Goal: Complete application form: Complete application form

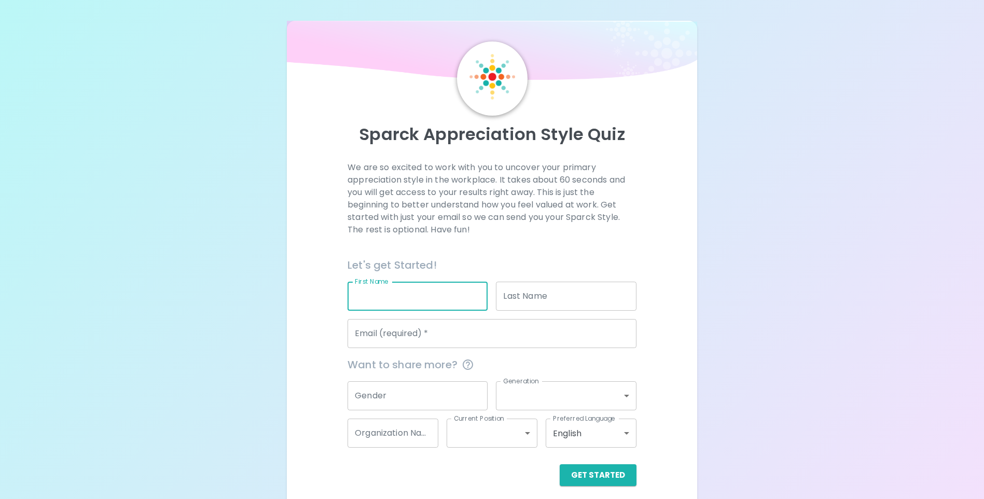
click at [361, 297] on input "First Name" at bounding box center [418, 296] width 140 height 29
type input "[PERSON_NAME]"
type input "Key"
type input "[PERSON_NAME][EMAIL_ADDRESS][DOMAIN_NAME]"
type input "[GEOGRAPHIC_DATA][US_STATE], [PERSON_NAME] Office"
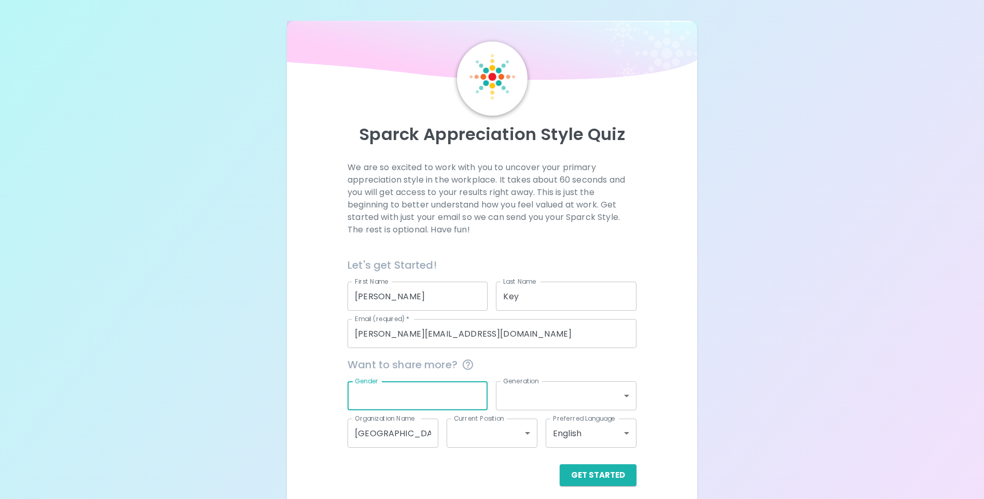
click at [425, 398] on input "Gender" at bounding box center [418, 395] width 140 height 29
type input "[DEMOGRAPHIC_DATA]"
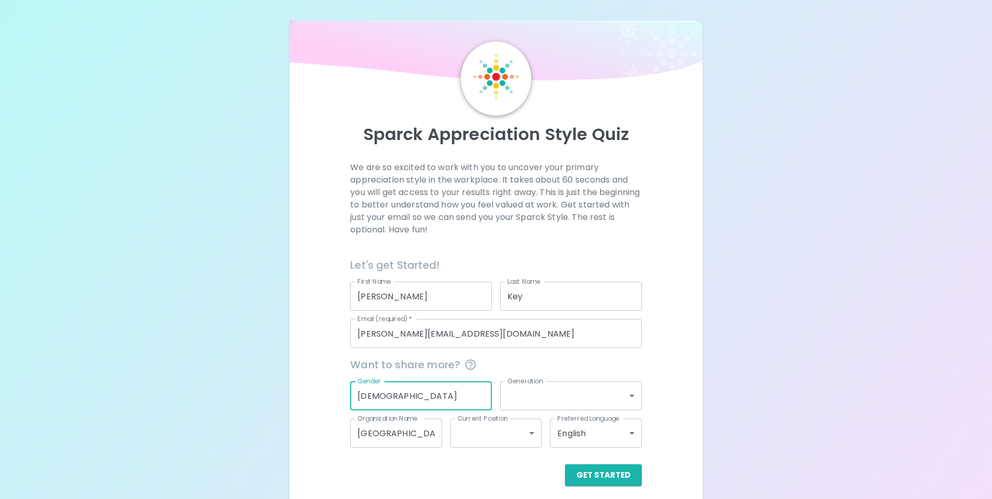
click at [626, 396] on body "Sparck Appreciation Style Quiz We are so excited to work with you to uncover yo…" at bounding box center [496, 253] width 992 height 507
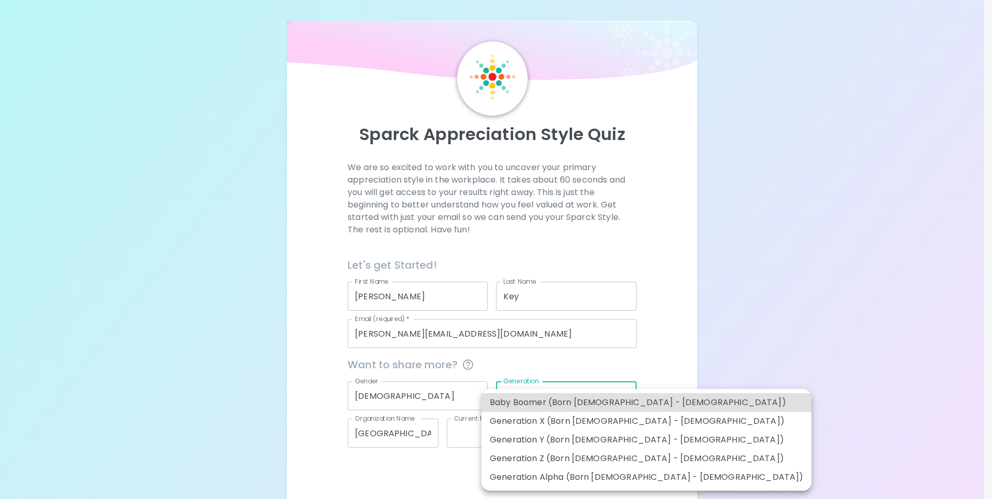
click at [611, 421] on li "Generation X (Born [DEMOGRAPHIC_DATA] - [DEMOGRAPHIC_DATA])" at bounding box center [646, 421] width 330 height 19
type input "generation_x"
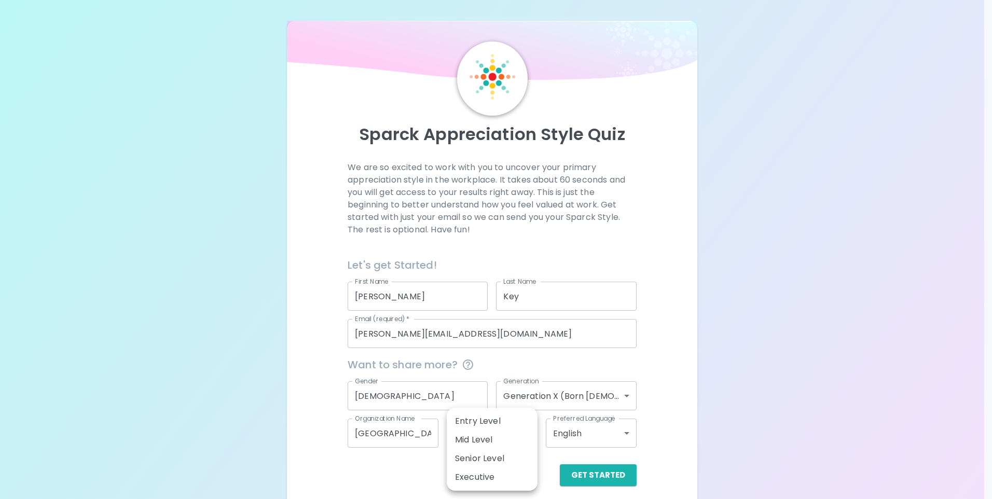
click at [526, 430] on body "Sparck Appreciation Style Quiz We are so excited to work with you to uncover yo…" at bounding box center [496, 253] width 992 height 507
click at [491, 439] on li "Mid Level" at bounding box center [492, 440] width 91 height 19
type input "mid_level"
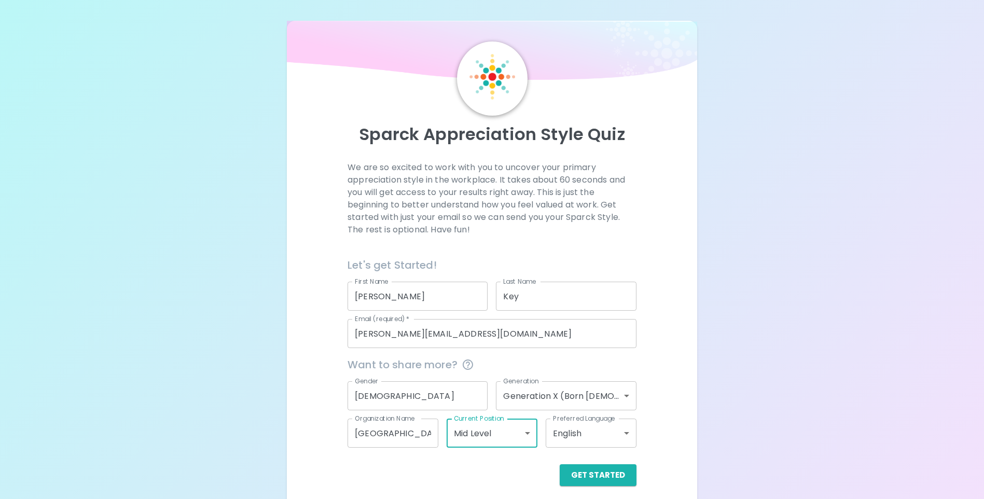
scroll to position [8, 0]
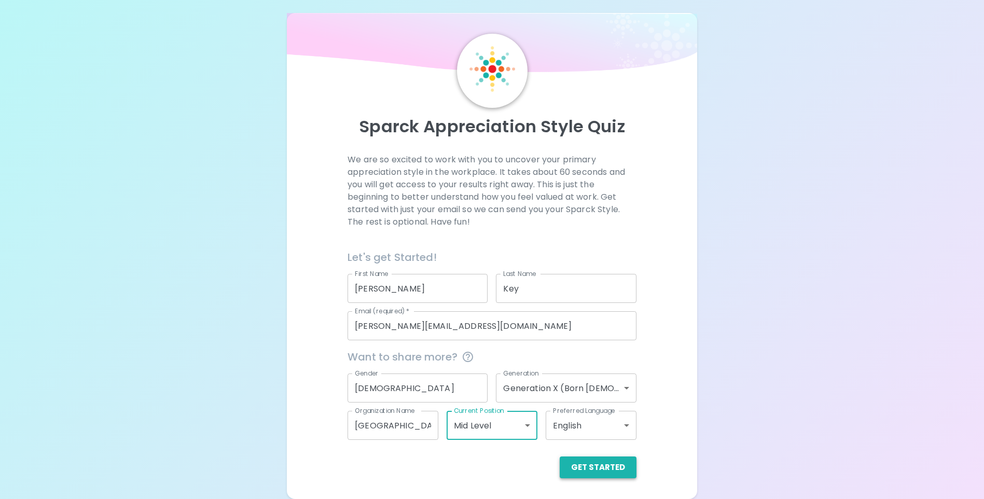
click at [588, 472] on button "Get Started" at bounding box center [598, 467] width 77 height 22
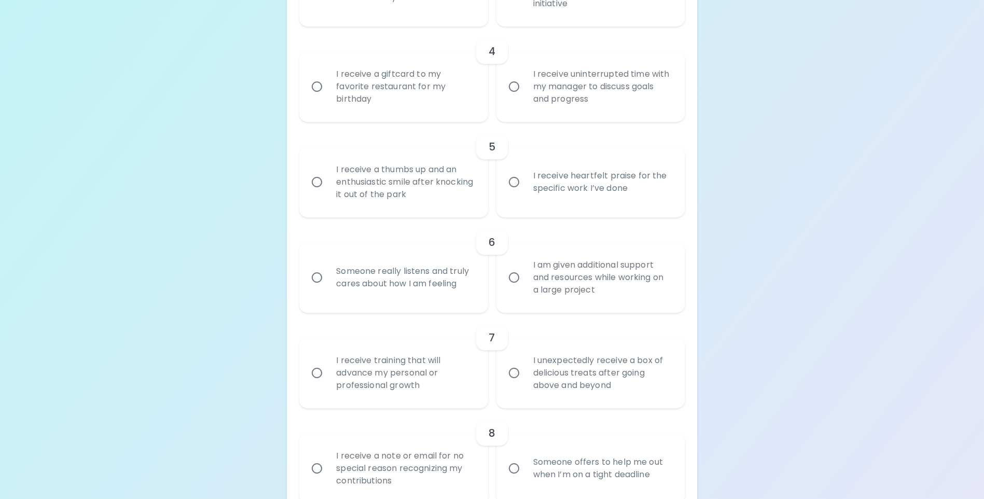
scroll to position [526, 0]
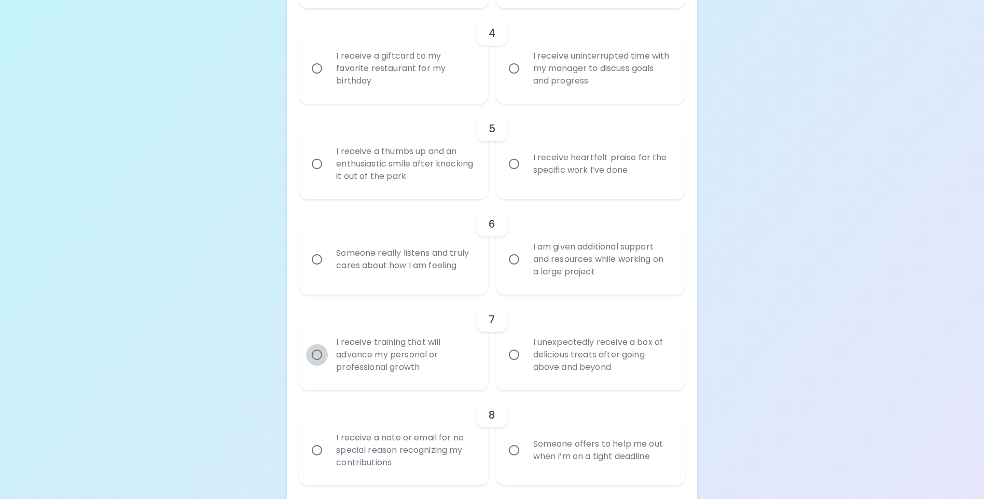
click at [319, 366] on input "I receive training that will advance my personal or professional growth" at bounding box center [317, 355] width 22 height 22
radio input "true"
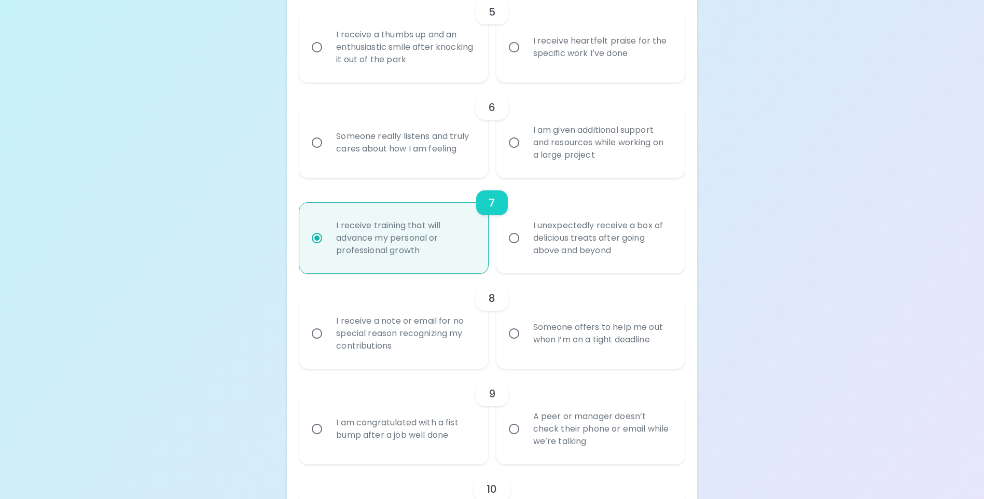
scroll to position [661, 0]
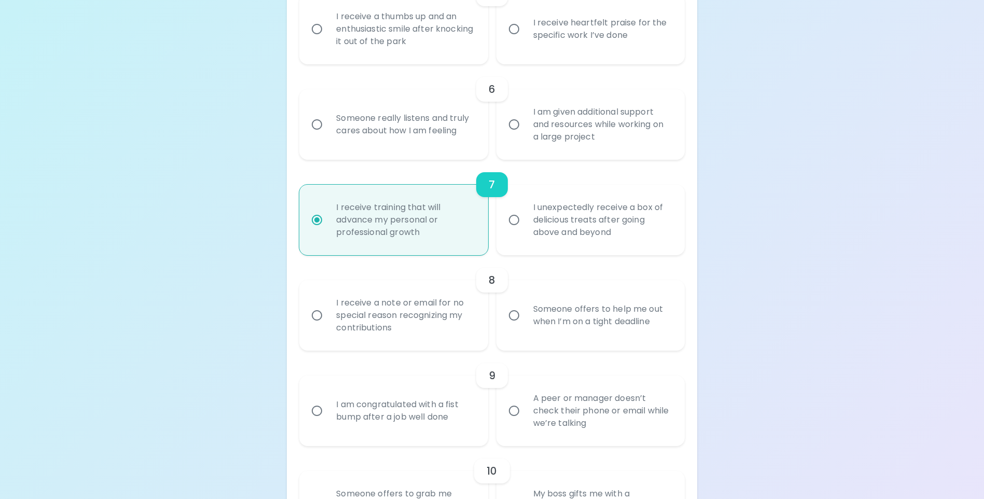
click at [314, 326] on input "I receive a note or email for no special reason recognizing my contributions" at bounding box center [317, 315] width 22 height 22
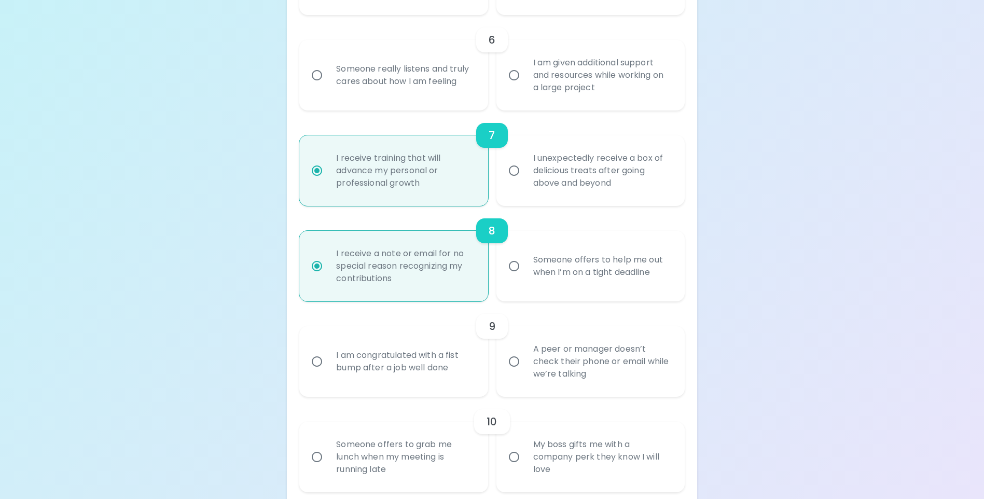
scroll to position [744, 0]
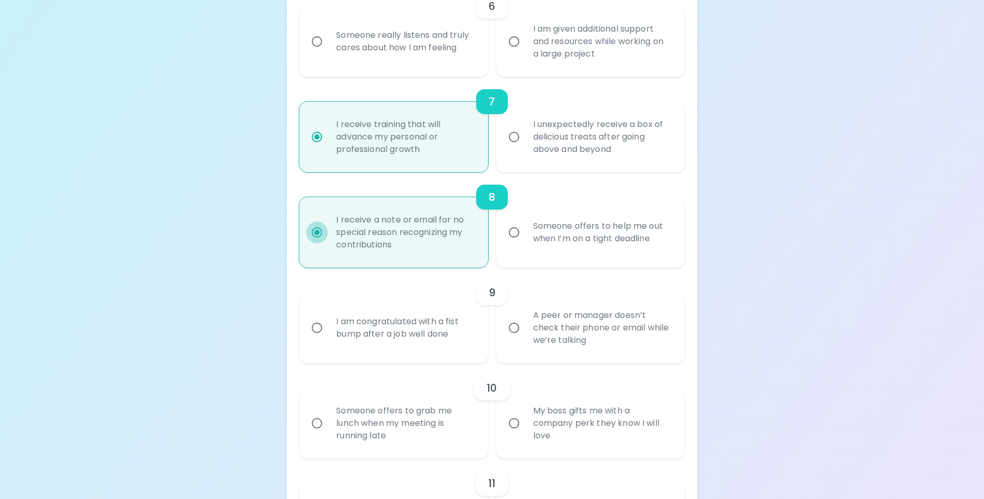
click at [317, 243] on input "I receive a note or email for no special reason recognizing my contributions" at bounding box center [317, 232] width 22 height 22
radio input "true"
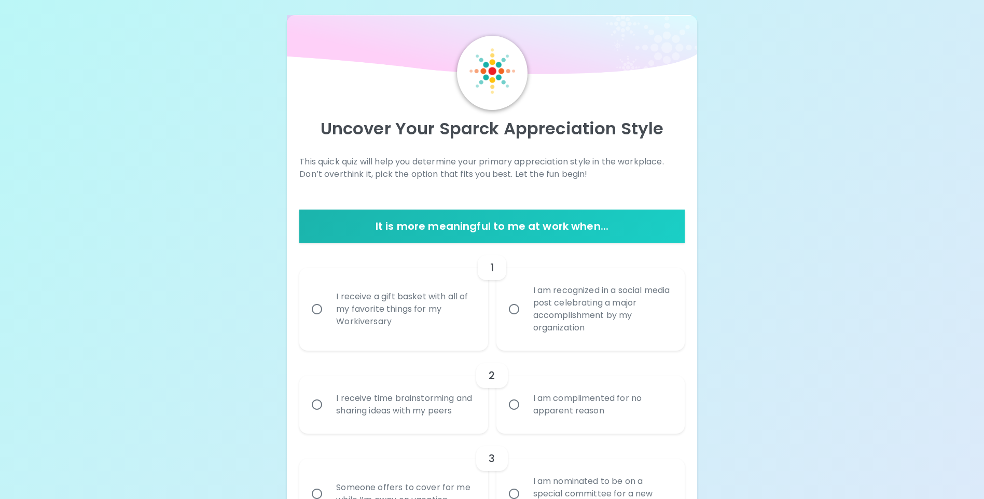
scroll to position [0, 0]
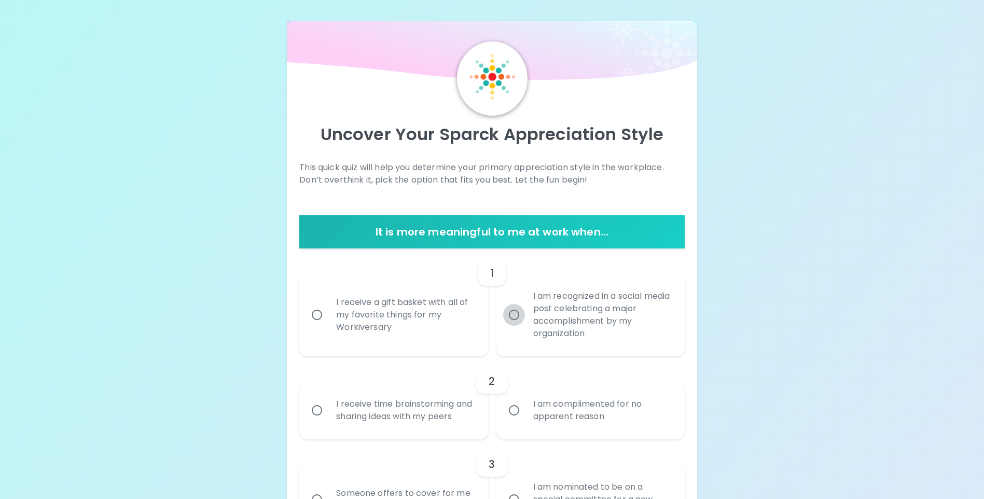
click at [517, 315] on input "I am recognized in a social media post celebrating a major accomplishment by my…" at bounding box center [514, 315] width 22 height 22
radio input "false"
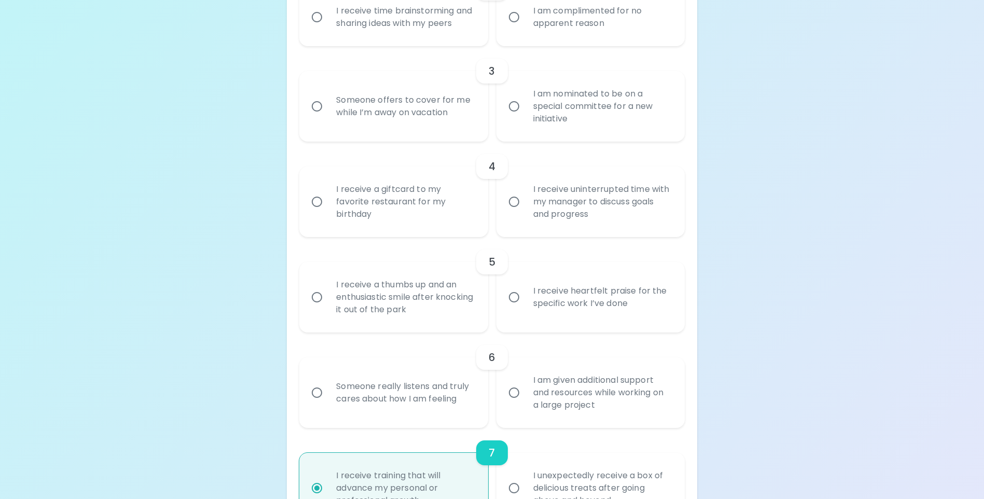
scroll to position [394, 0]
radio input "true"
click at [515, 307] on input "I receive heartfelt praise for the specific work I’ve done" at bounding box center [514, 296] width 22 height 22
radio input "false"
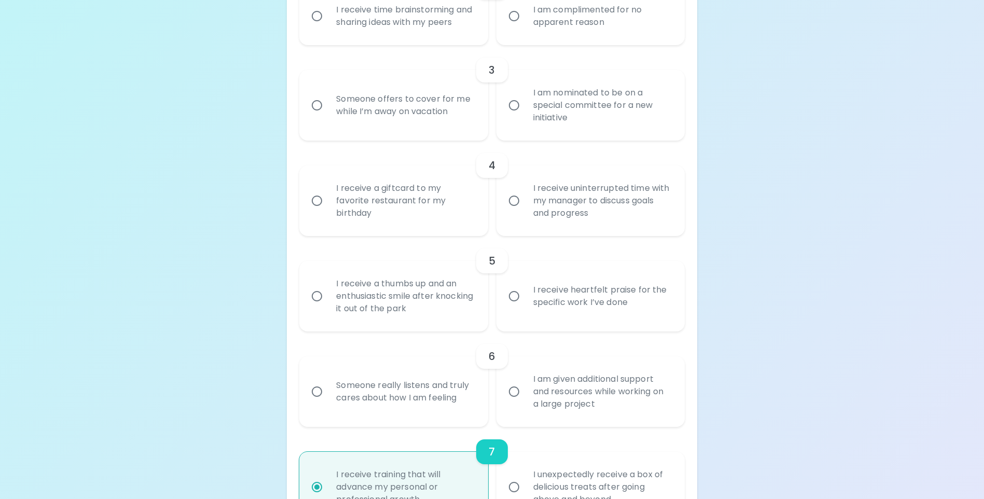
radio input "true"
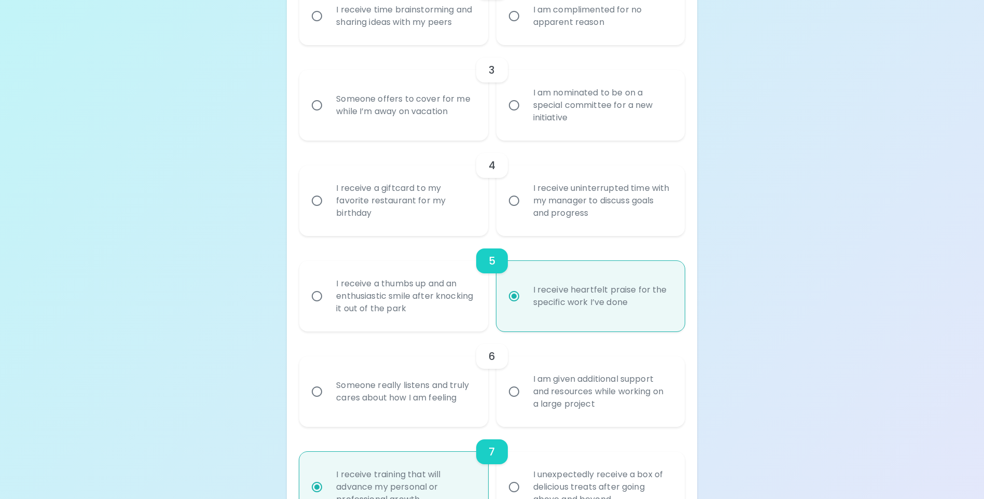
scroll to position [477, 0]
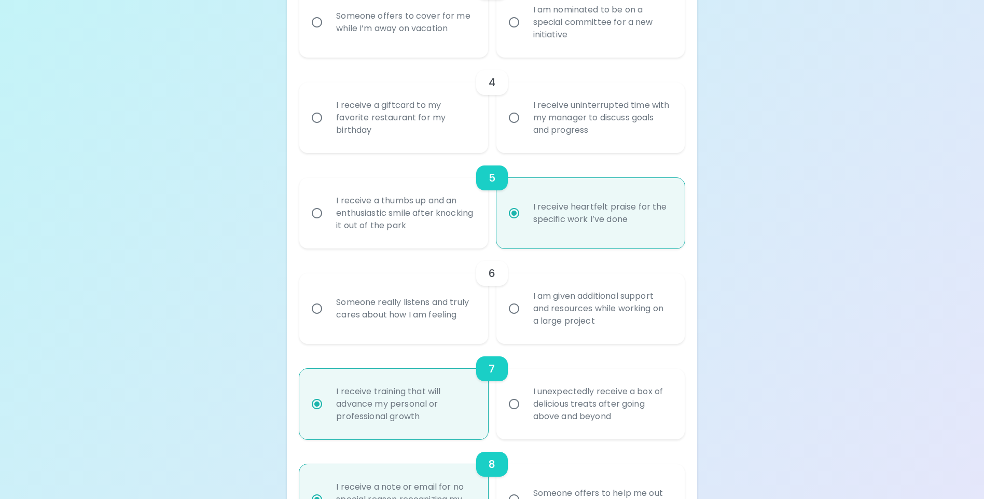
radio input "true"
click at [513, 320] on input "I am given additional support and resources while working on a large project" at bounding box center [514, 309] width 22 height 22
radio input "false"
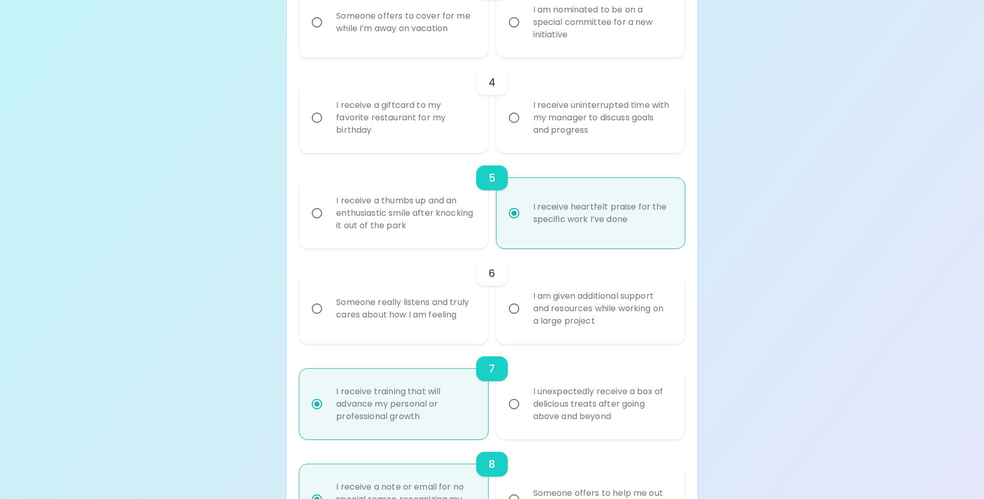
radio input "true"
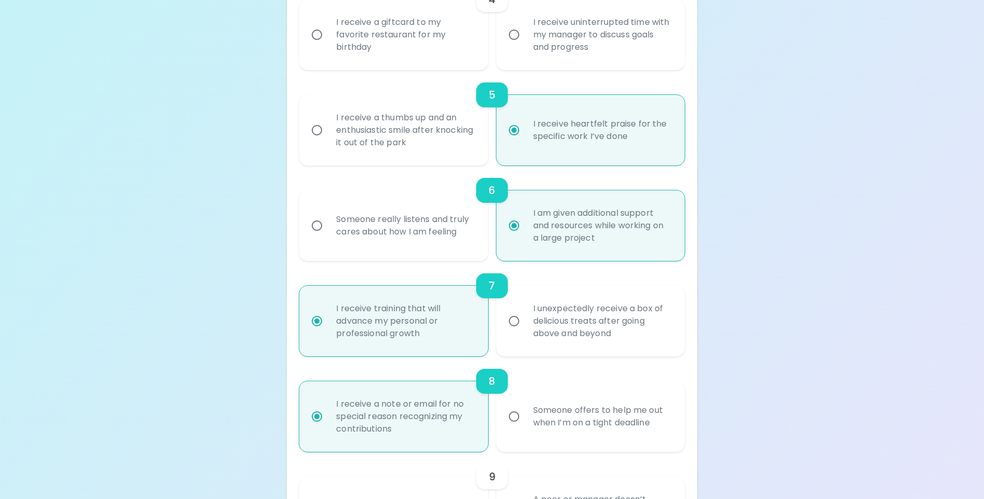
scroll to position [612, 0]
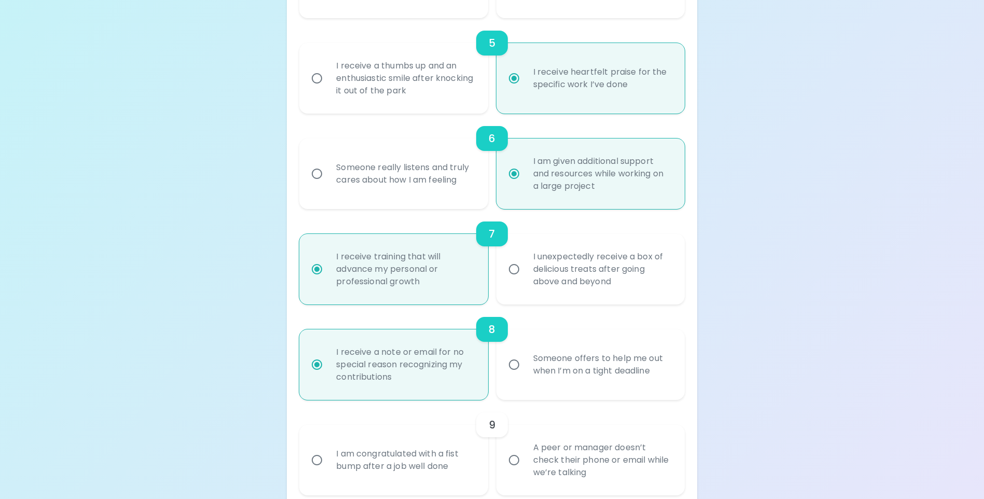
radio input "false"
click at [516, 376] on input "Someone offers to help me out when I’m on a tight deadline" at bounding box center [514, 365] width 22 height 22
radio input "false"
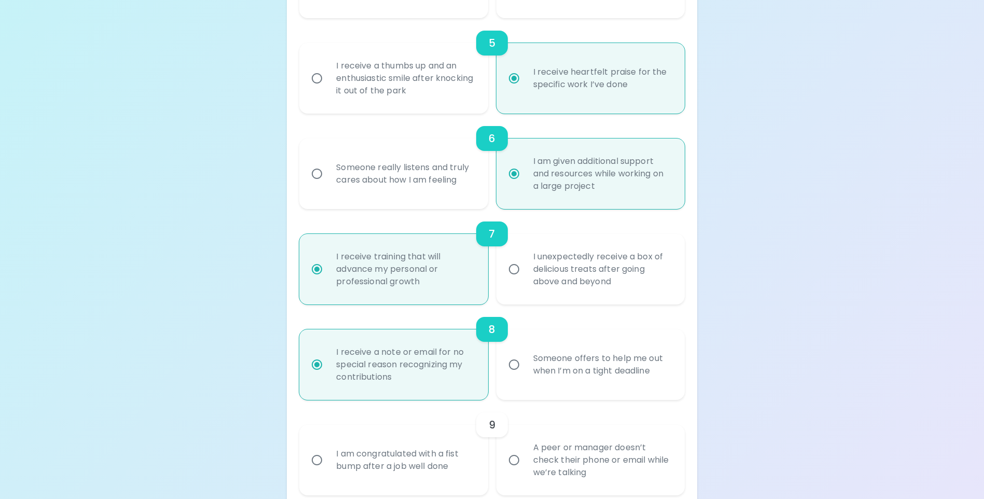
radio input "true"
radio input "false"
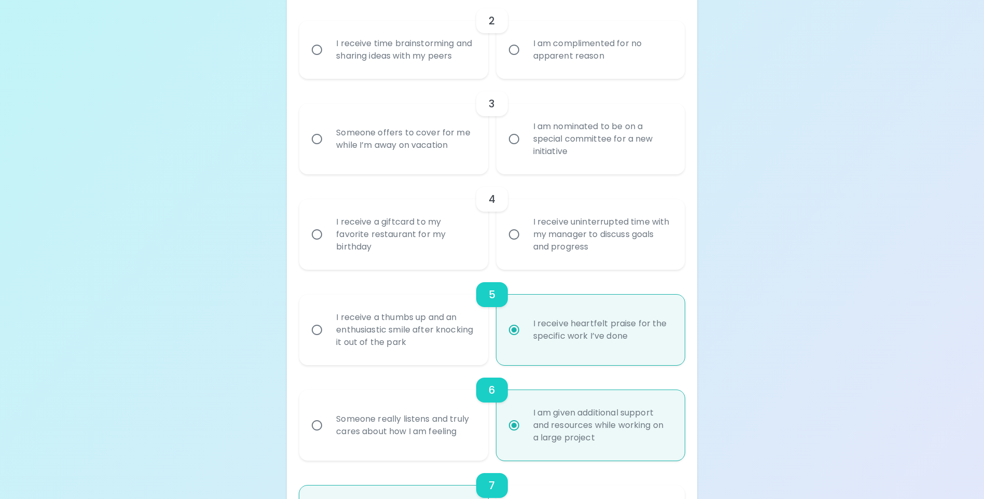
scroll to position [363, 0]
radio input "true"
radio input "false"
click at [515, 339] on input "I receive heartfelt praise for the specific work I’ve done" at bounding box center [514, 328] width 22 height 22
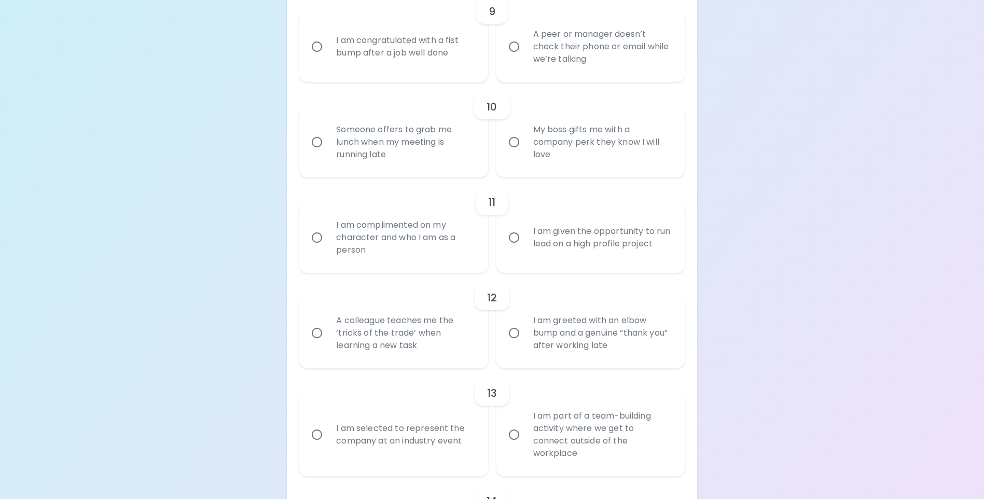
scroll to position [1037, 0]
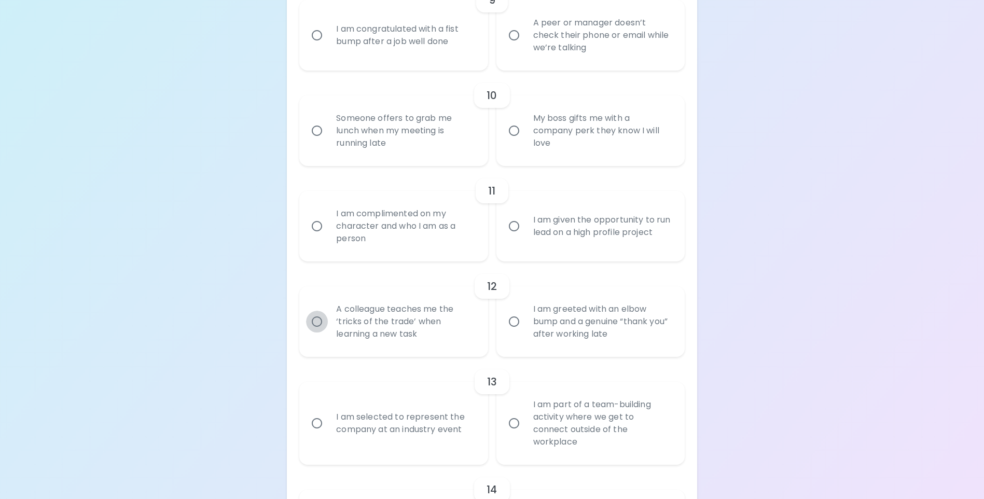
click at [319, 332] on input "A colleague teaches me the ‘tricks of the trade’ when learning a new task" at bounding box center [317, 322] width 22 height 22
radio input "false"
radio input "true"
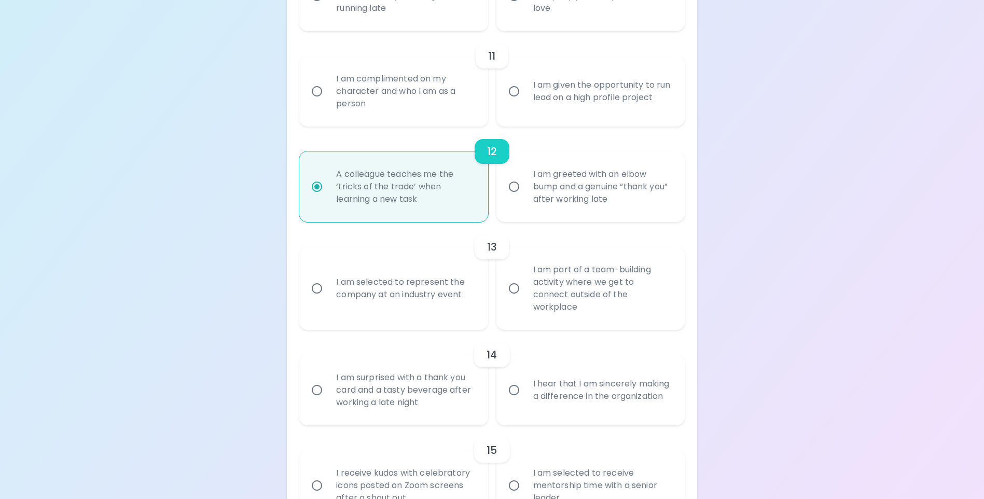
scroll to position [1224, 0]
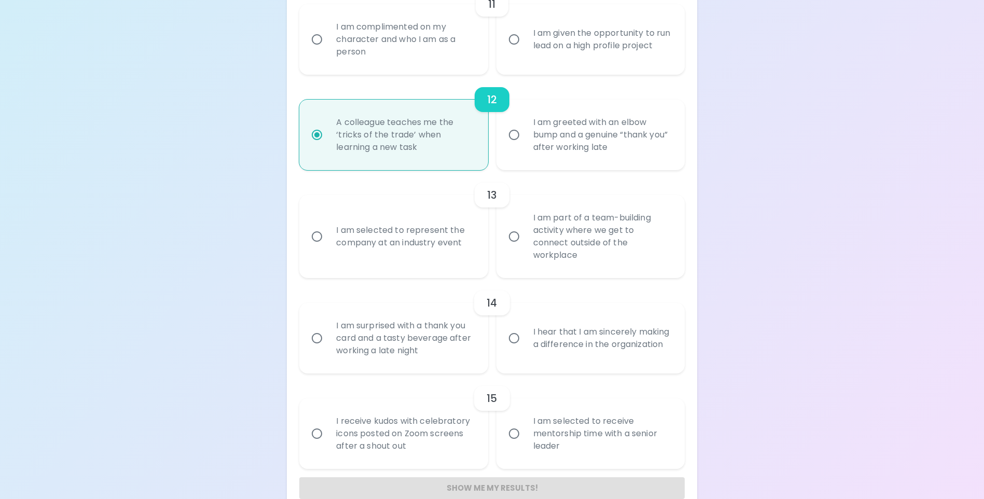
radio input "true"
click at [511, 341] on input "I hear that I am sincerely making a difference in the organization" at bounding box center [514, 338] width 22 height 22
radio input "false"
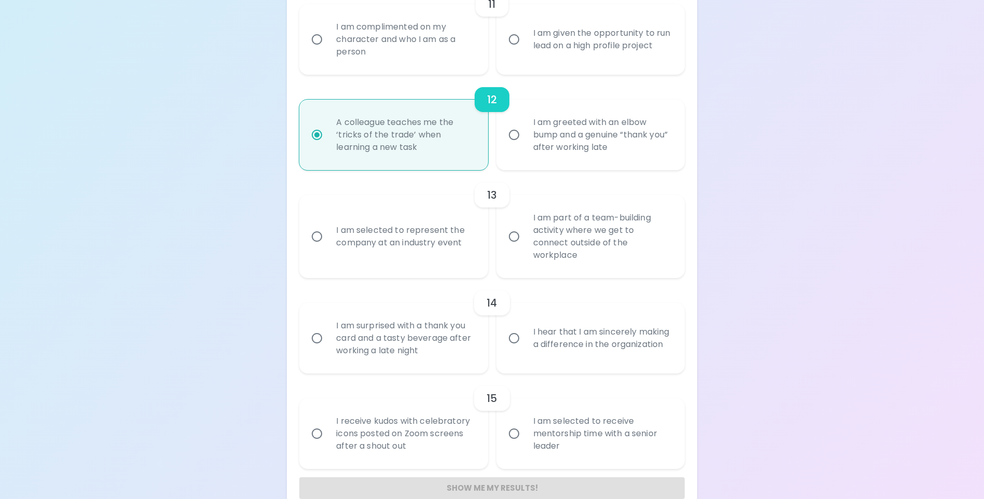
radio input "false"
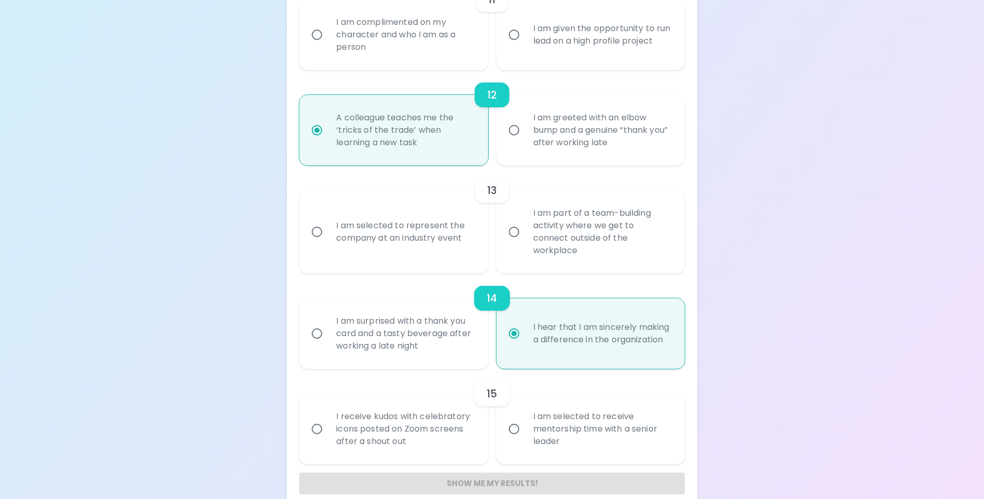
scroll to position [1244, 0]
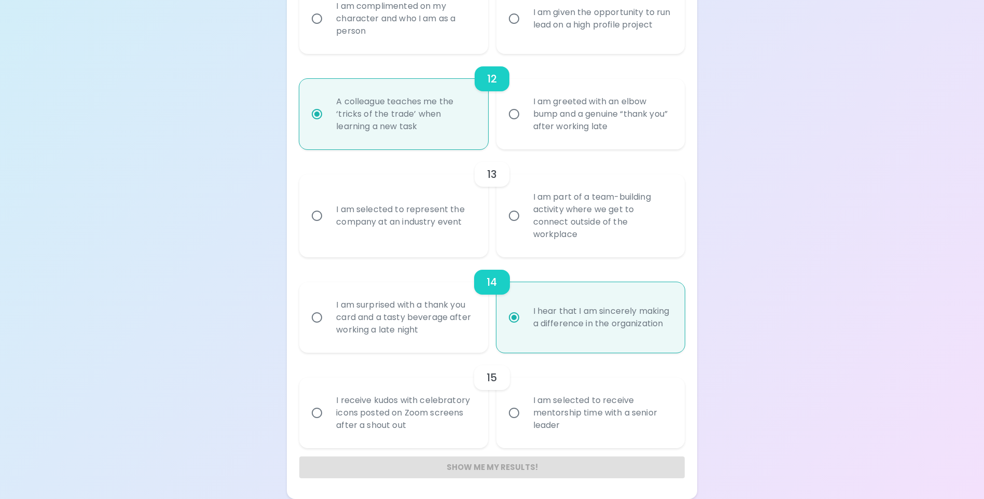
radio input "true"
click at [476, 468] on div "Show me my results!" at bounding box center [491, 467] width 385 height 22
click at [515, 315] on input "I hear that I am sincerely making a difference in the organization" at bounding box center [514, 318] width 22 height 22
click at [517, 318] on input "I hear that I am sincerely making a difference in the organization" at bounding box center [514, 318] width 22 height 22
click at [370, 124] on div "A colleague teaches me the ‘tricks of the trade’ when learning a new task" at bounding box center [405, 114] width 154 height 62
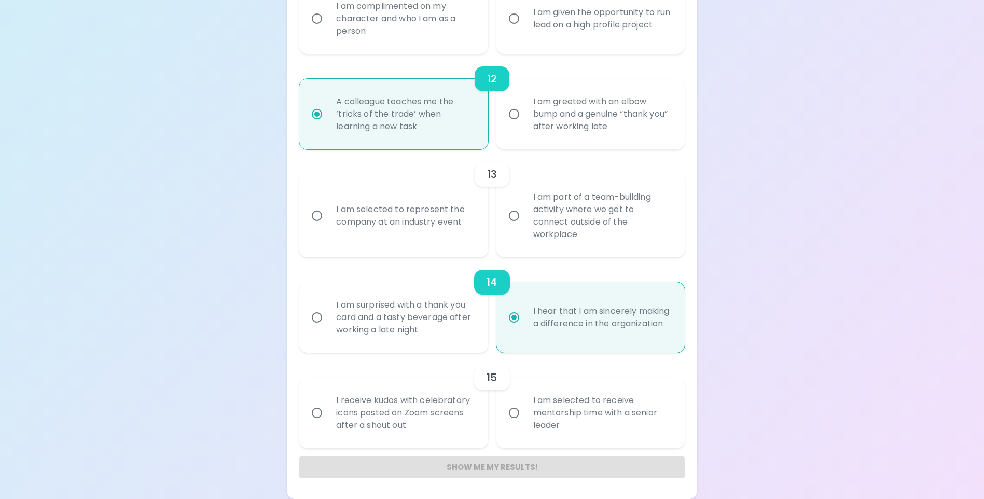
click at [491, 462] on div "Show me my results!" at bounding box center [491, 467] width 385 height 22
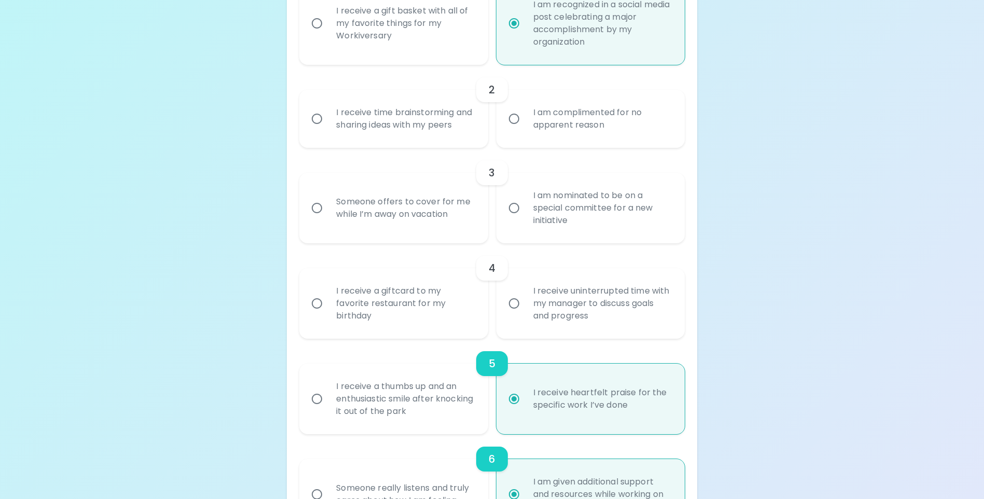
scroll to position [259, 0]
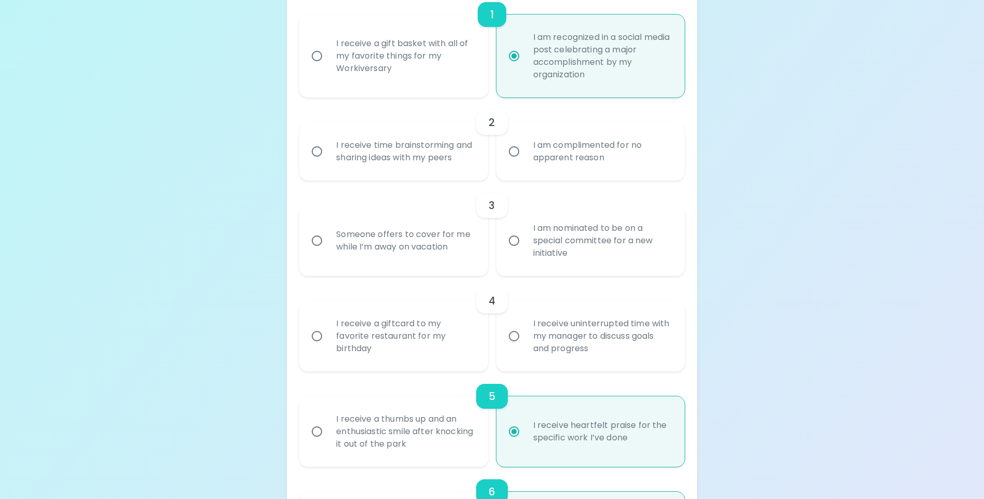
radio input "true"
click at [516, 57] on input "I am recognized in a social media post celebrating a major accomplishment by my…" at bounding box center [514, 56] width 22 height 22
click at [514, 59] on input "I am recognized in a social media post celebrating a major accomplishment by my…" at bounding box center [514, 56] width 22 height 22
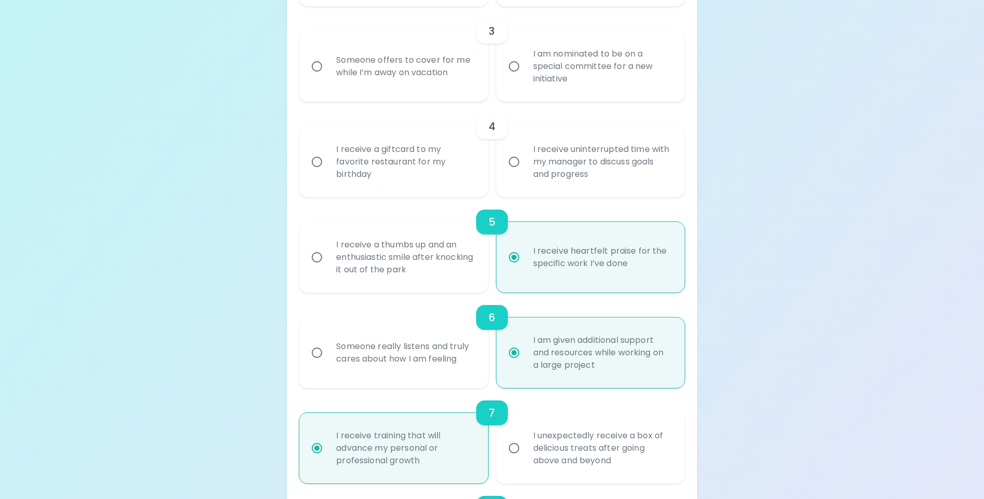
scroll to position [519, 0]
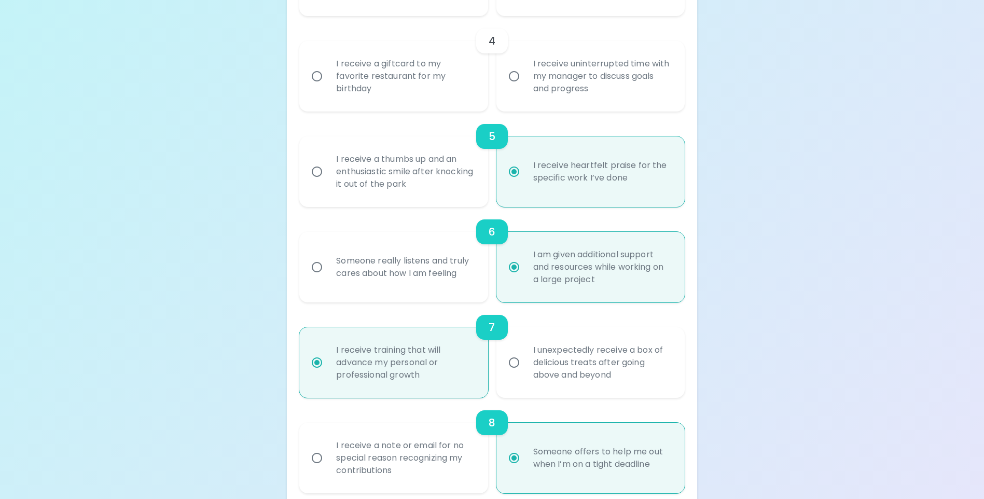
radio input "true"
click at [321, 183] on input "I receive a thumbs up and an enthusiastic smile after knocking it out of the pa…" at bounding box center [317, 172] width 22 height 22
radio input "false"
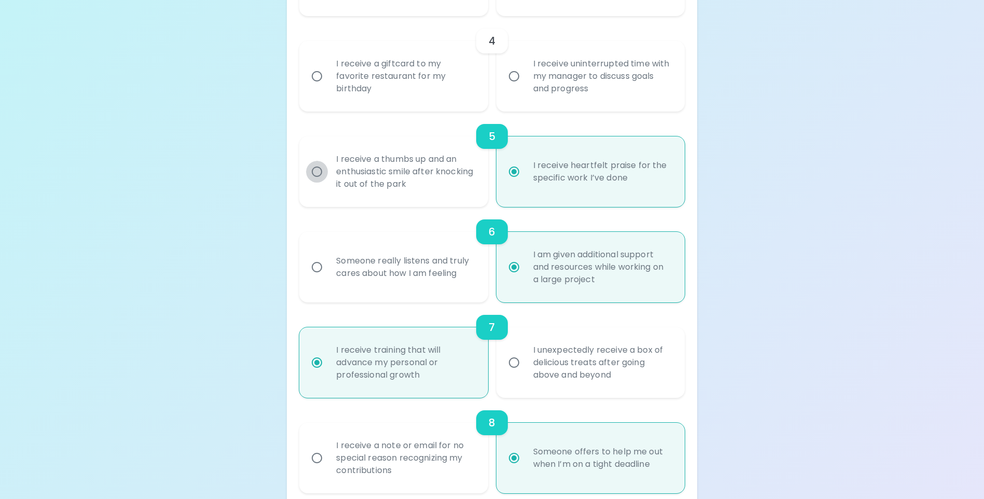
radio input "false"
radio input "true"
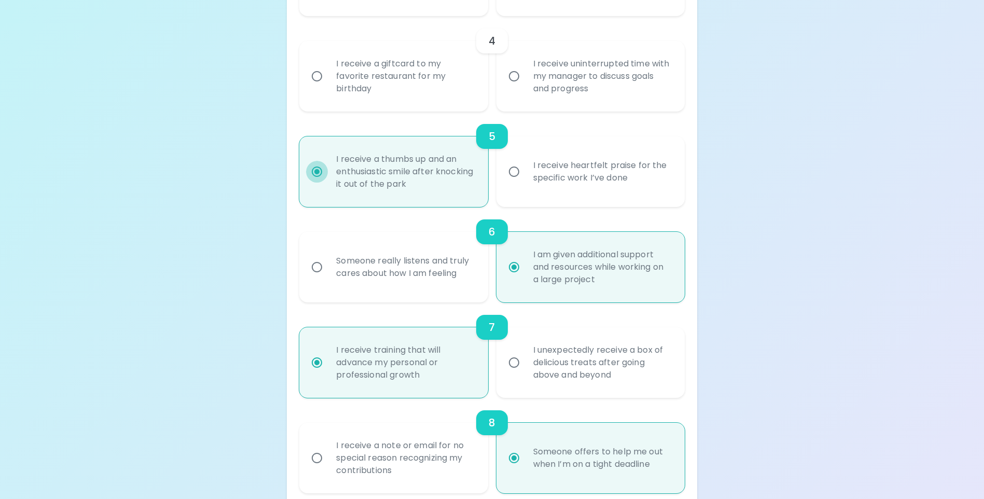
click at [322, 183] on input "I receive a thumbs up and an enthusiastic smile after knocking it out of the pa…" at bounding box center [317, 172] width 22 height 22
radio input "true"
click at [512, 183] on input "I receive heartfelt praise for the specific work I’ve done" at bounding box center [514, 172] width 22 height 22
radio input "false"
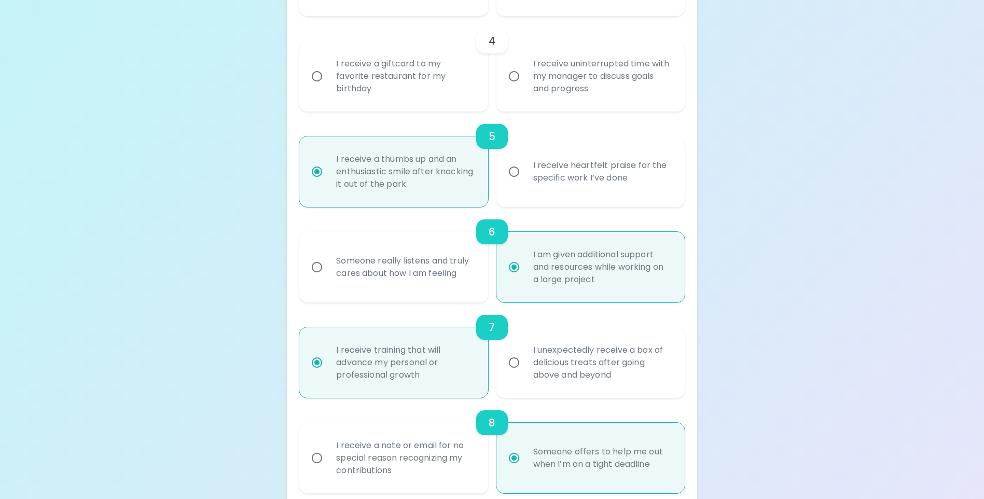
radio input "false"
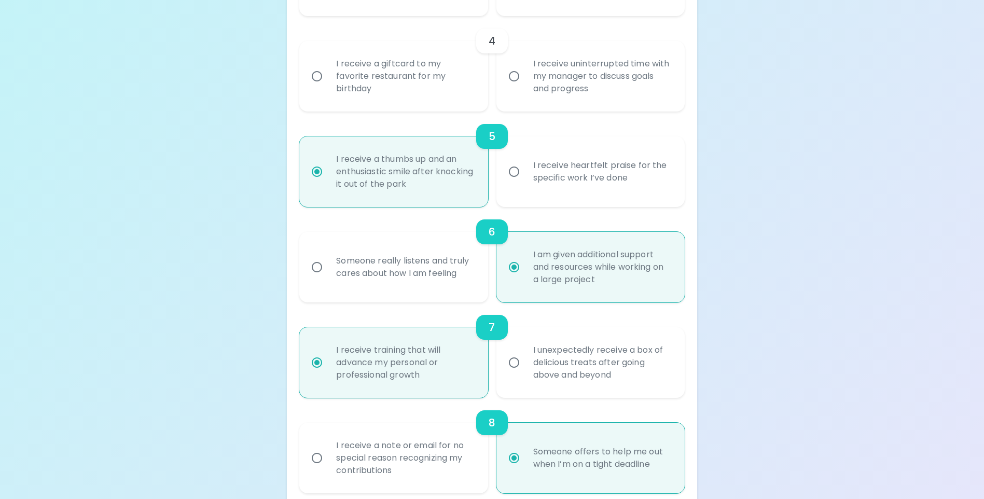
radio input "true"
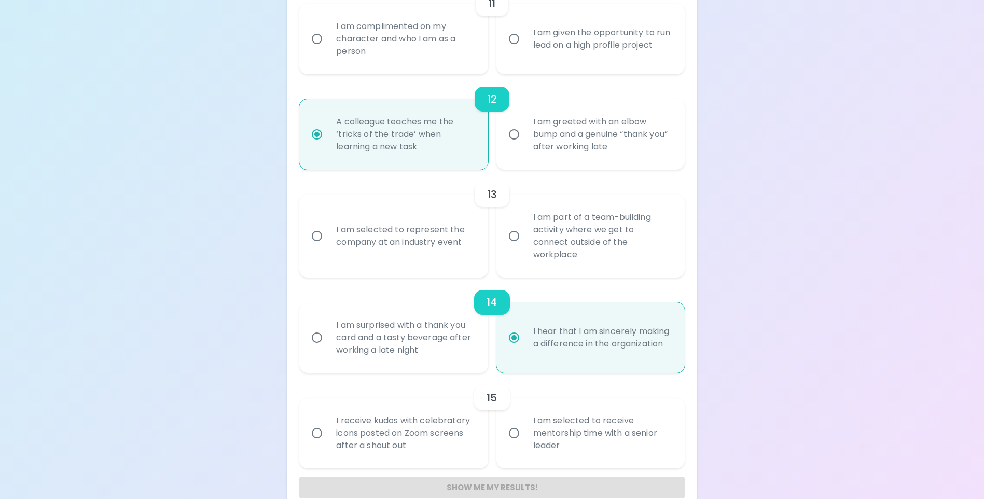
scroll to position [1244, 0]
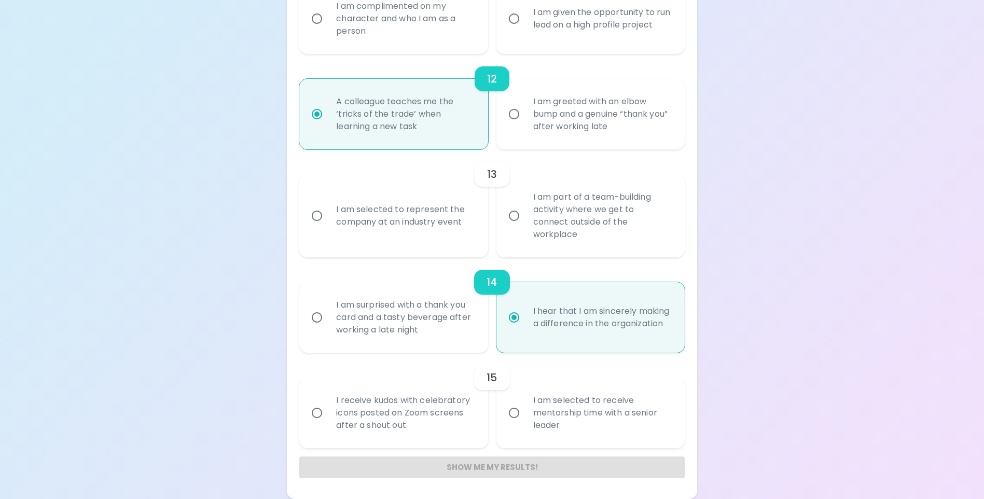
radio input "true"
click at [511, 316] on input "I hear that I am sincerely making a difference in the organization" at bounding box center [514, 318] width 22 height 22
drag, startPoint x: 513, startPoint y: 315, endPoint x: 540, endPoint y: 370, distance: 61.2
click at [540, 370] on div "15" at bounding box center [491, 377] width 385 height 25
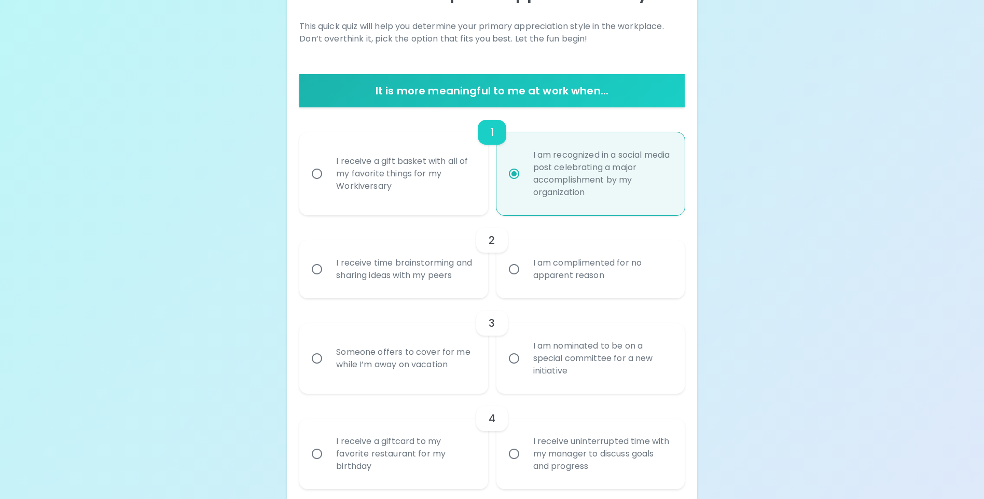
scroll to position [103, 0]
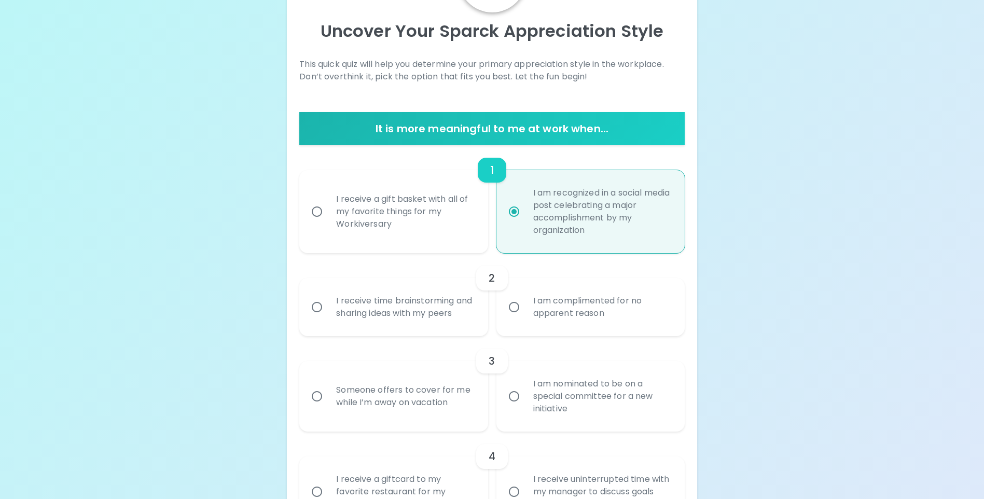
radio input "true"
click at [511, 213] on input "I am recognized in a social media post celebrating a major accomplishment by my…" at bounding box center [514, 212] width 22 height 22
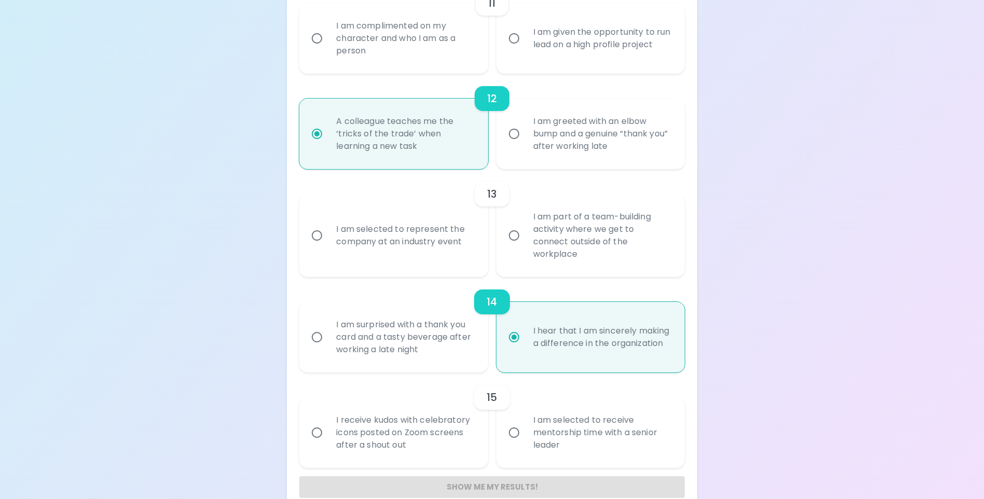
scroll to position [1244, 0]
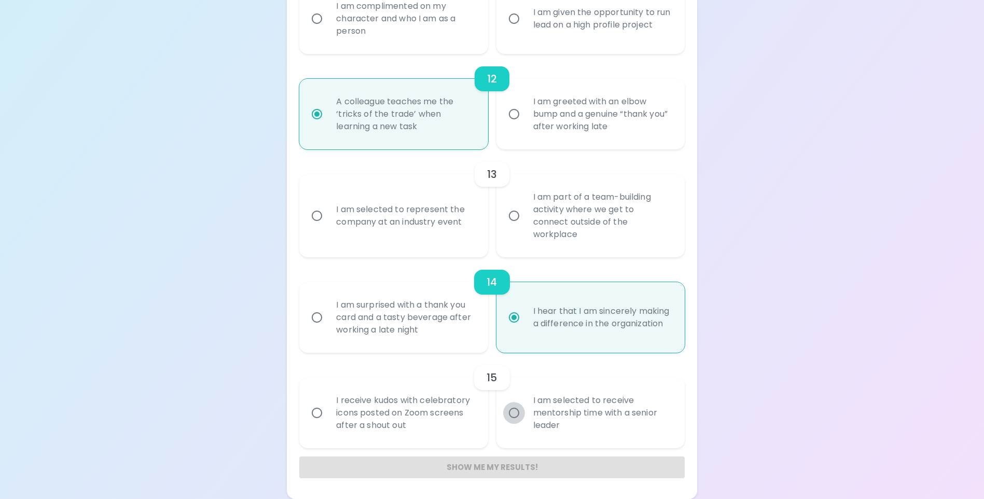
click at [518, 415] on input "I am selected to receive mentorship time with a senior leader" at bounding box center [514, 413] width 22 height 22
radio input "false"
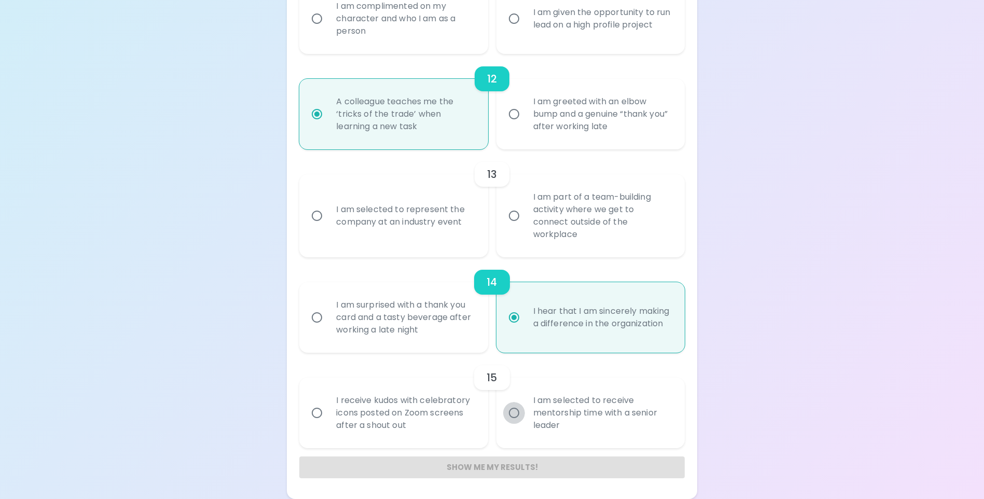
radio input "false"
radio input "true"
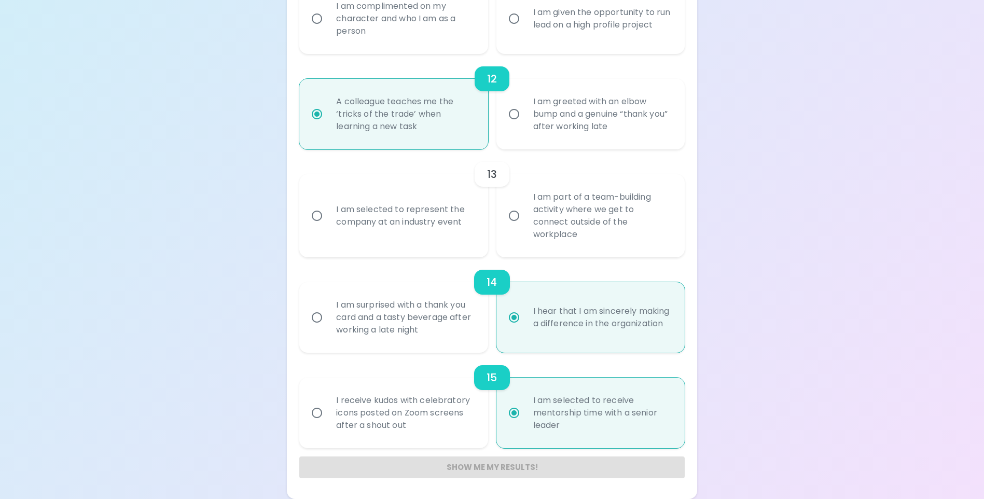
radio input "true"
click at [507, 467] on div "Show me my results!" at bounding box center [491, 467] width 385 height 22
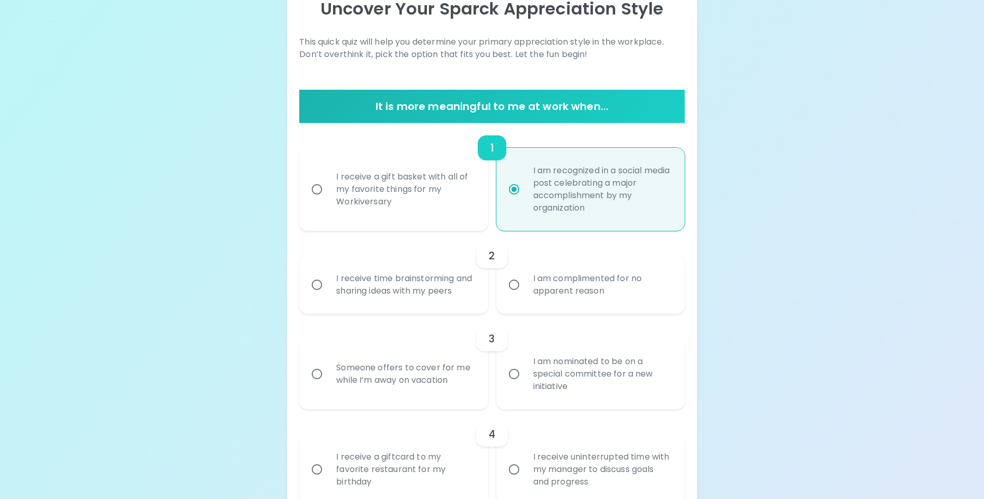
scroll to position [0, 0]
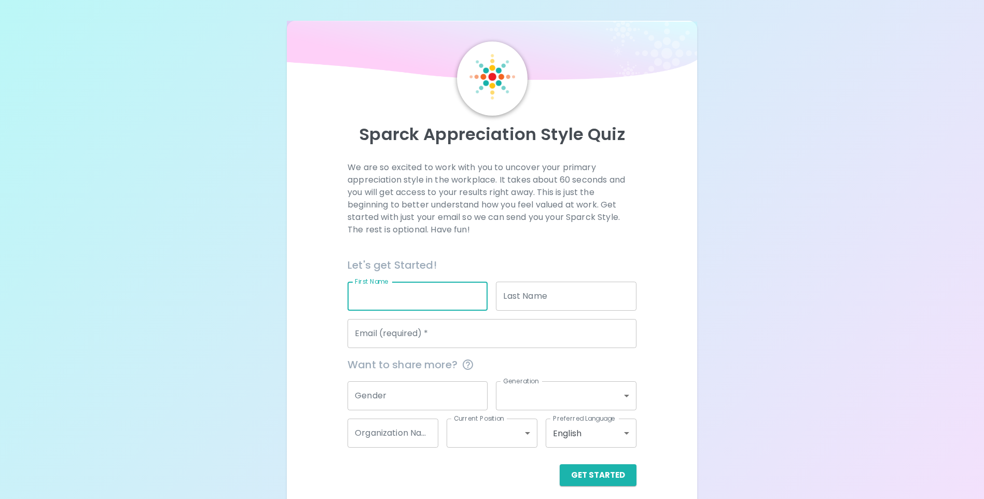
click at [370, 292] on input "First Name" at bounding box center [418, 296] width 140 height 29
type input "[PERSON_NAME]"
type input "Key"
type input "[PERSON_NAME][EMAIL_ADDRESS][DOMAIN_NAME]"
type input "[DEMOGRAPHIC_DATA]"
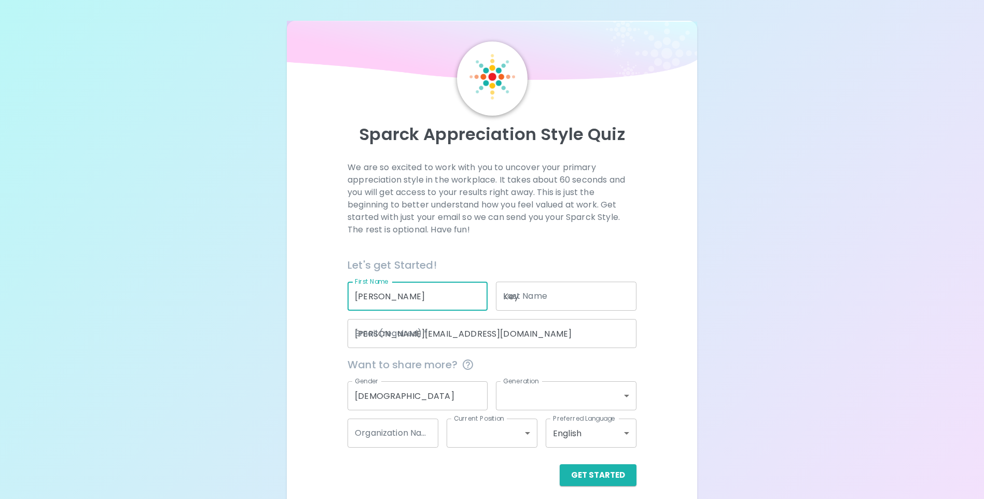
type input "generation_x"
type input "[GEOGRAPHIC_DATA][US_STATE], [PERSON_NAME] Office"
type input "mid_level"
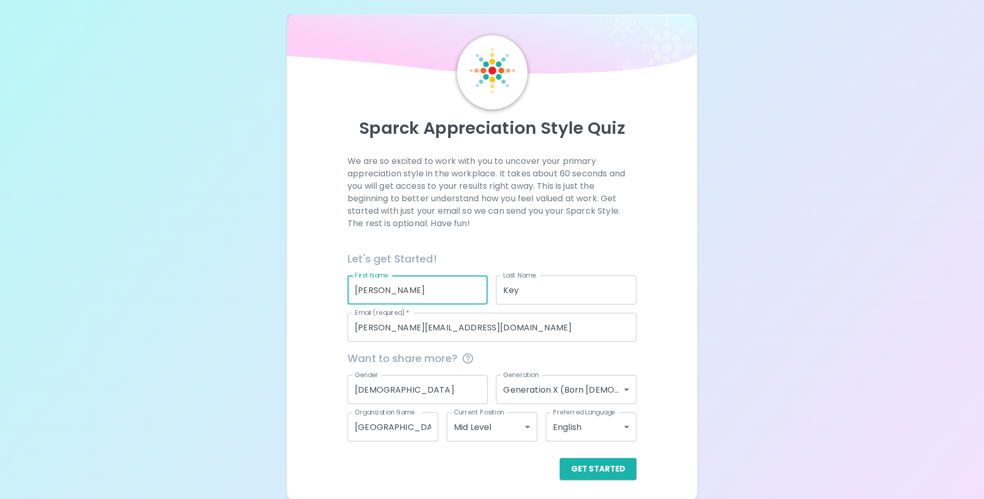
scroll to position [8, 0]
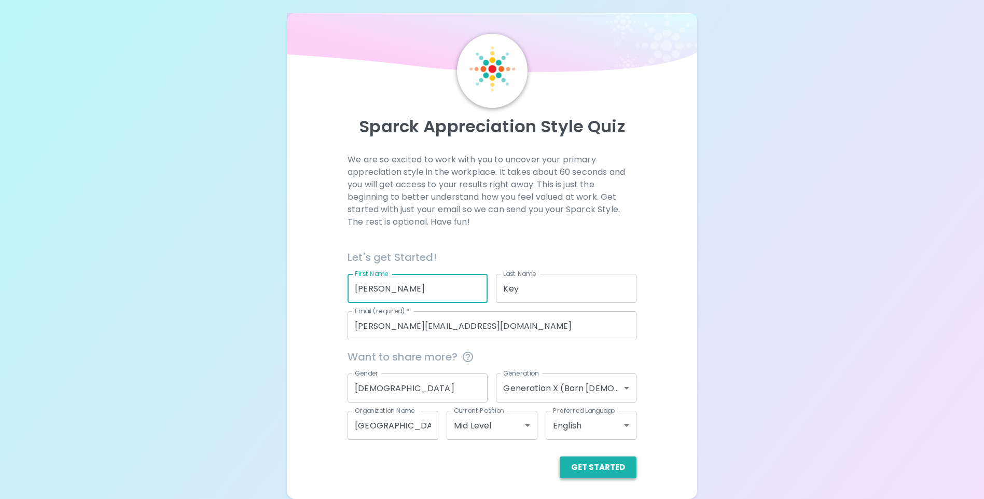
click at [605, 467] on button "Get Started" at bounding box center [598, 467] width 77 height 22
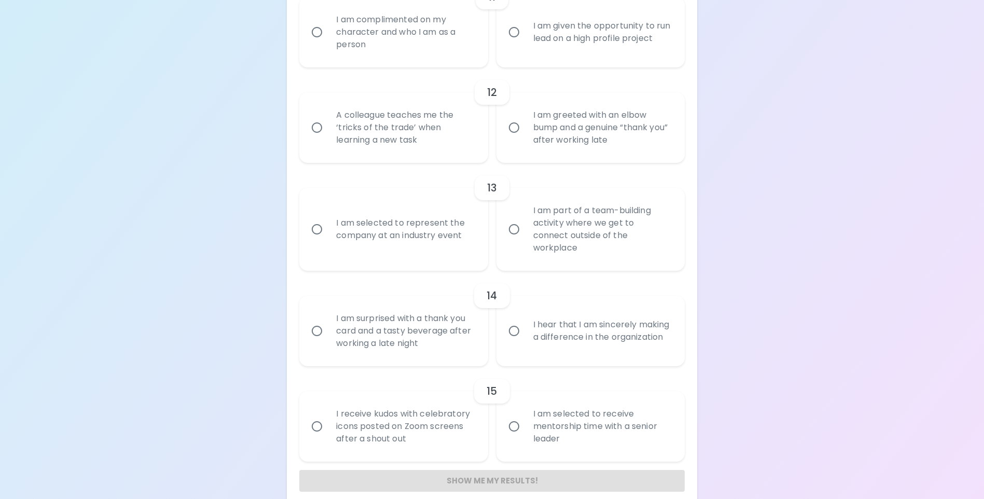
scroll to position [1244, 0]
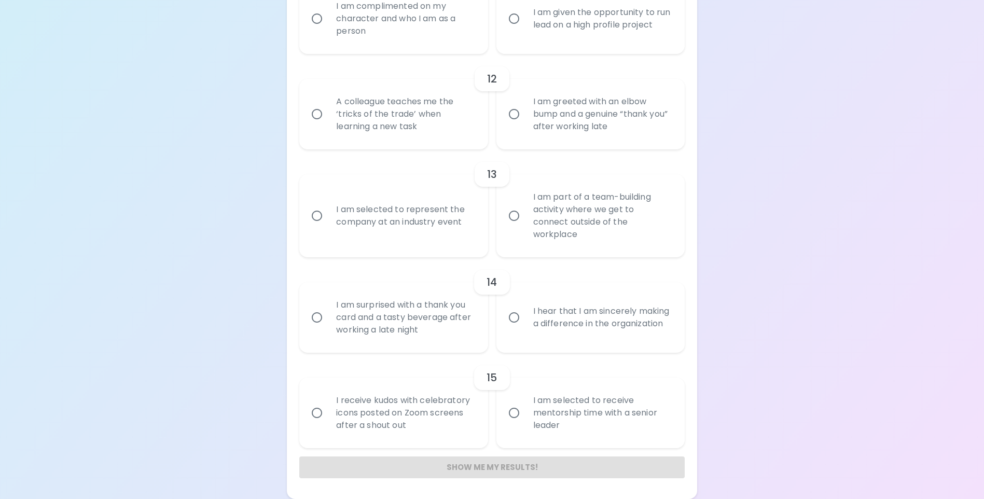
click at [315, 125] on input "A colleague teaches me the ‘tricks of the trade’ when learning a new task" at bounding box center [317, 114] width 22 height 22
radio input "true"
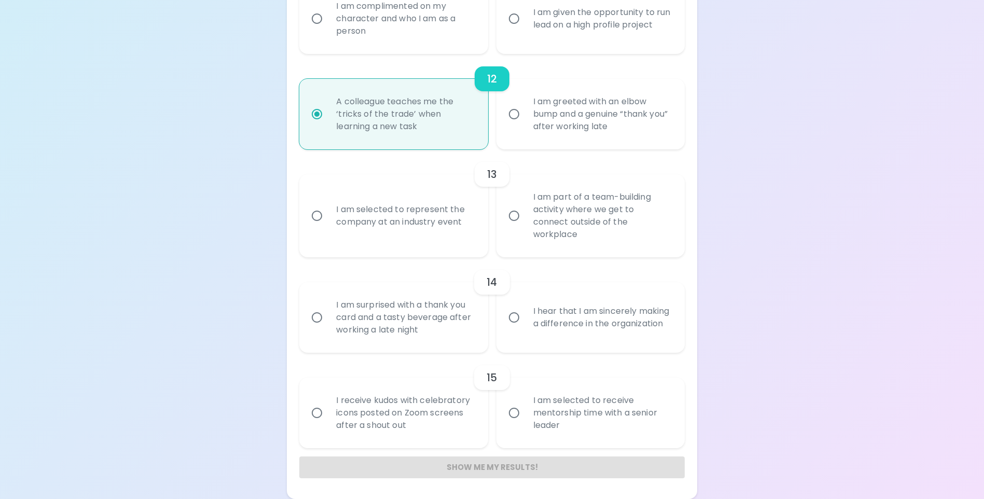
click at [492, 463] on div "Show me my results!" at bounding box center [491, 467] width 385 height 22
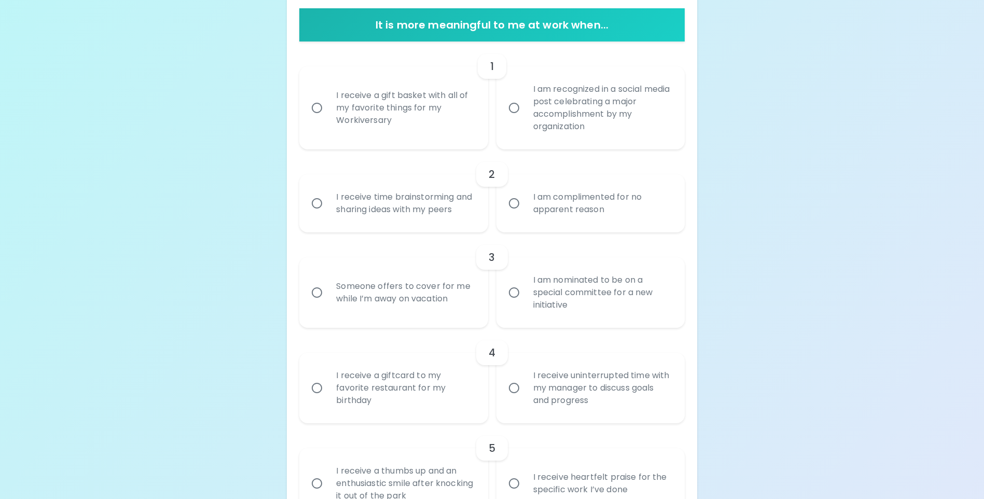
scroll to position [0, 0]
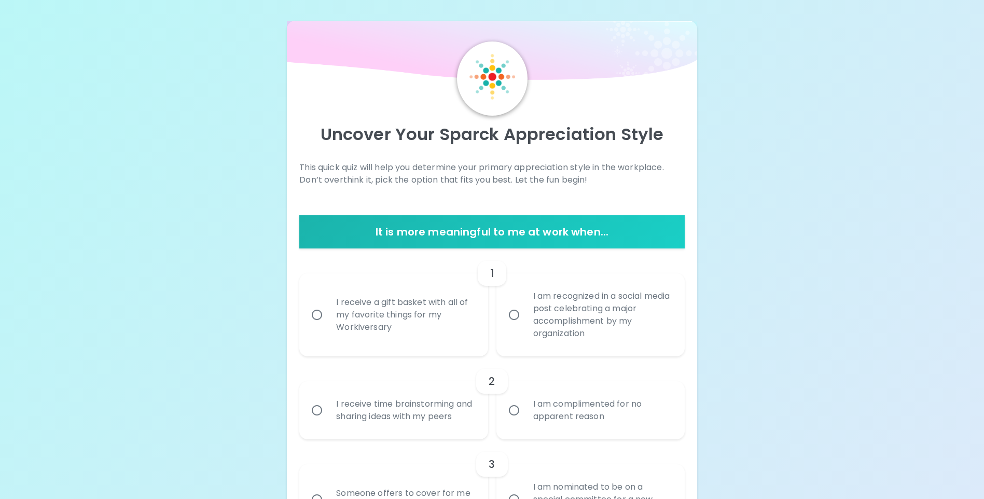
click at [537, 234] on h6 "It is more meaningful to me at work when..." at bounding box center [491, 232] width 377 height 17
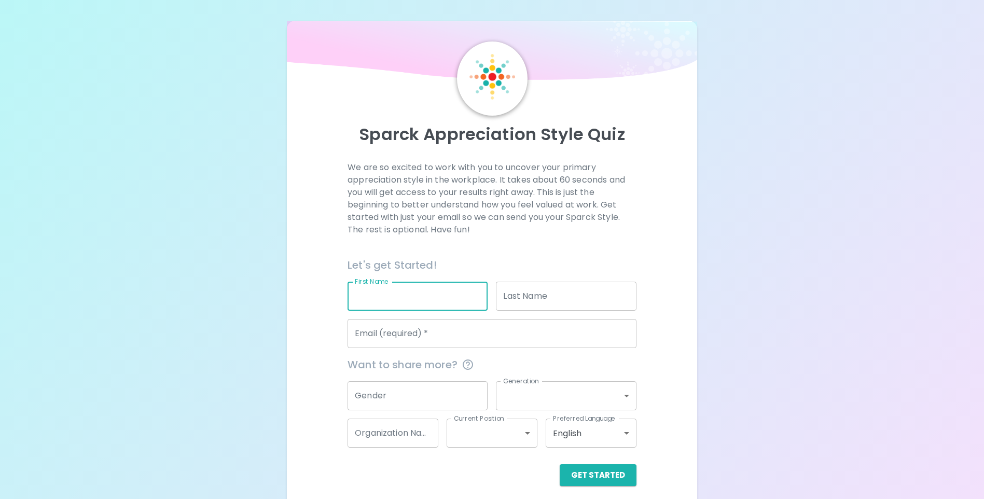
click at [395, 295] on input "First Name" at bounding box center [418, 296] width 140 height 29
type input "[PERSON_NAME]"
type input "Key"
type input "[PERSON_NAME][EMAIL_ADDRESS][DOMAIN_NAME]"
type input "[DEMOGRAPHIC_DATA]"
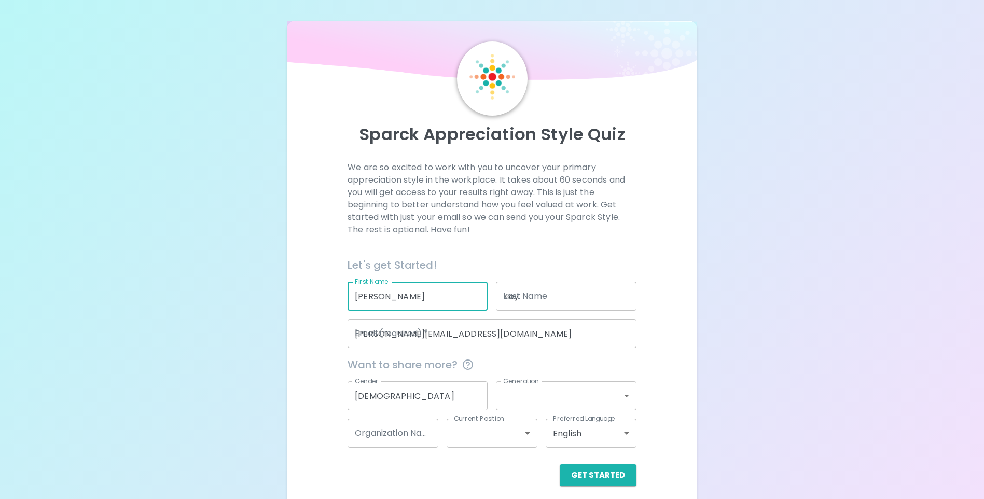
type input "generation_x"
type input "[GEOGRAPHIC_DATA][US_STATE], [PERSON_NAME] Office"
type input "mid_level"
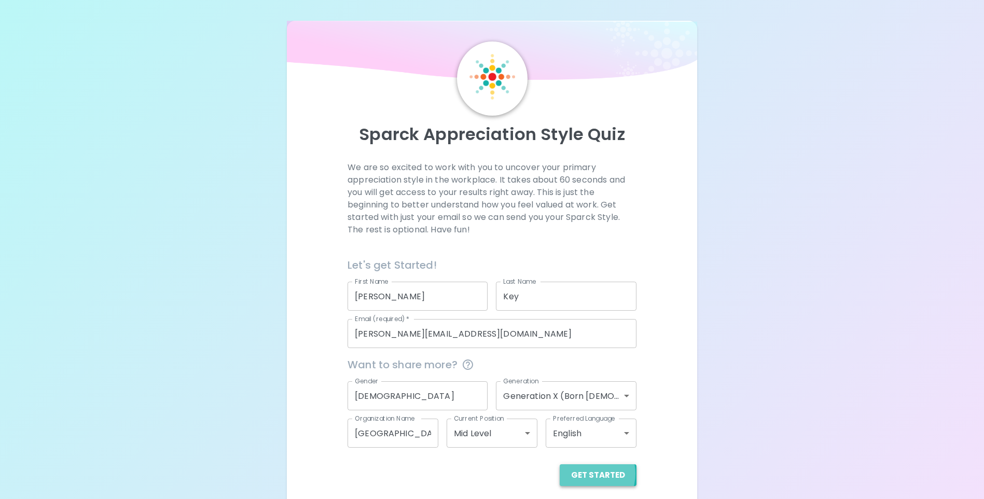
click at [588, 474] on button "Get Started" at bounding box center [598, 475] width 77 height 22
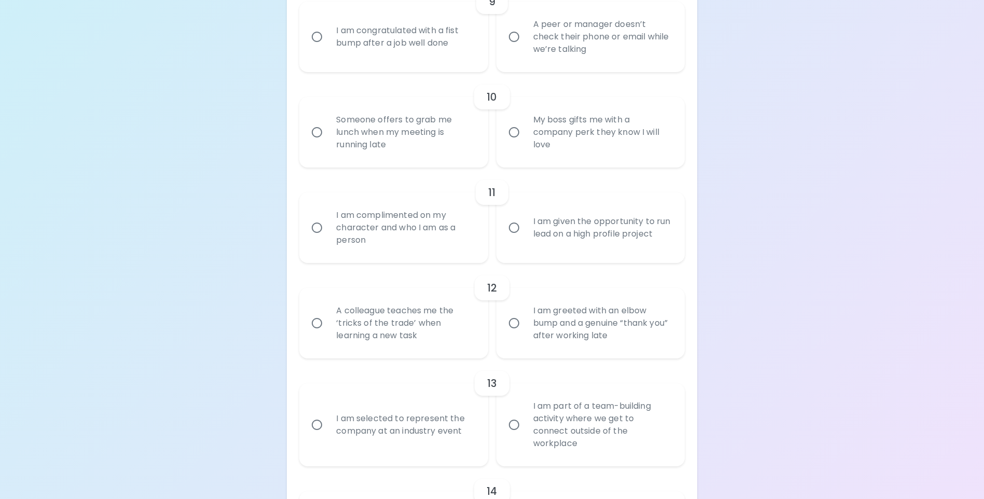
scroll to position [1037, 0]
click at [316, 332] on input "A colleague teaches me the ‘tricks of the trade’ when learning a new task" at bounding box center [317, 321] width 22 height 22
radio input "true"
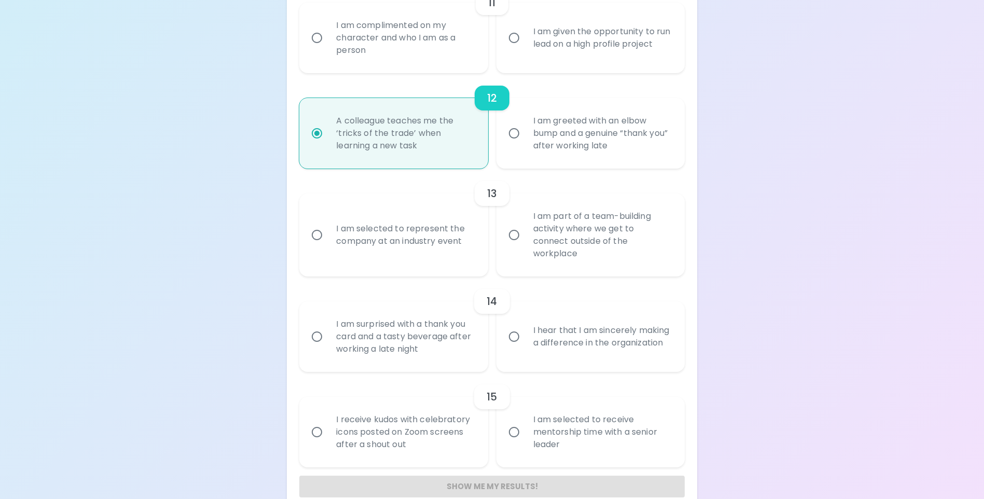
scroll to position [1244, 0]
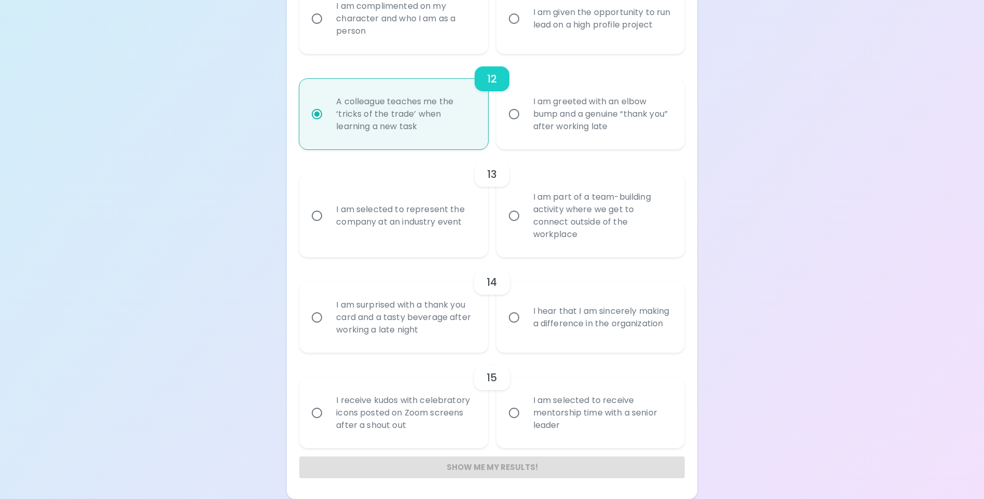
click at [506, 470] on div "Show me my results!" at bounding box center [491, 467] width 385 height 22
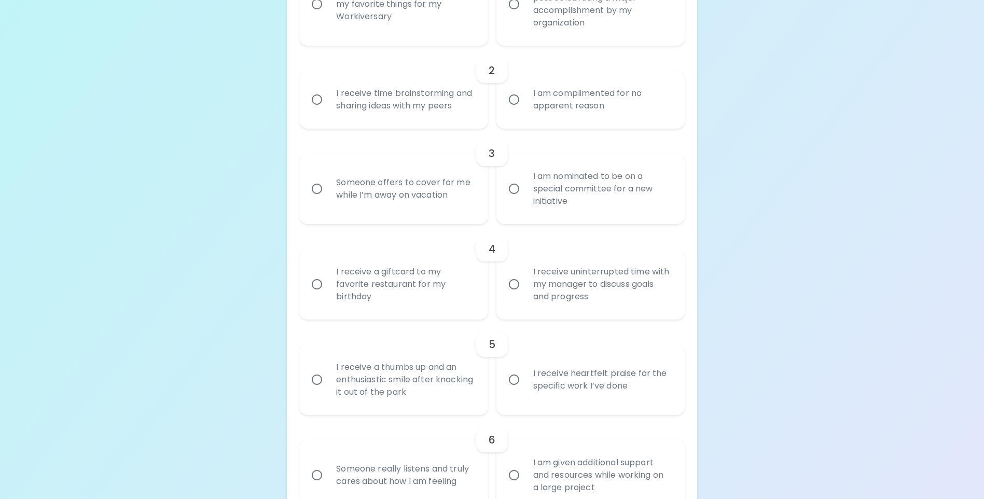
scroll to position [0, 0]
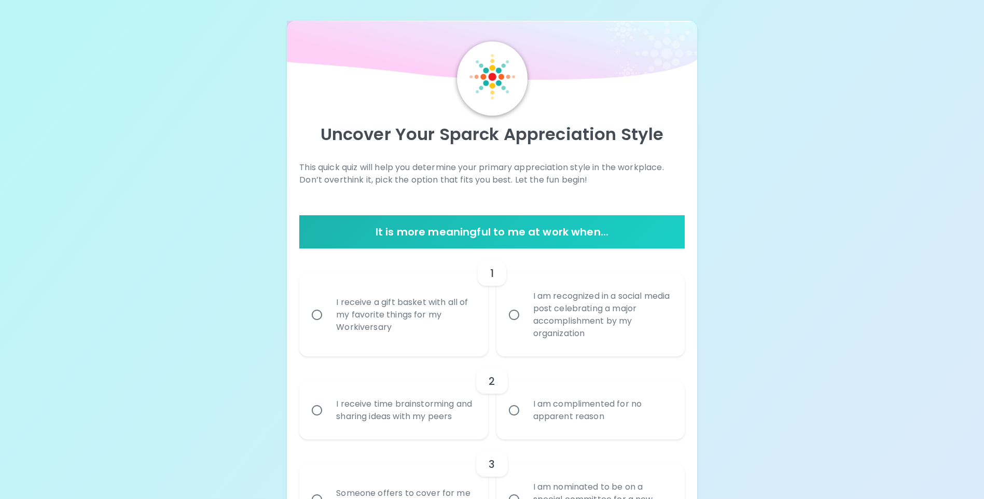
click at [550, 233] on h6 "It is more meaningful to me at work when..." at bounding box center [491, 232] width 377 height 17
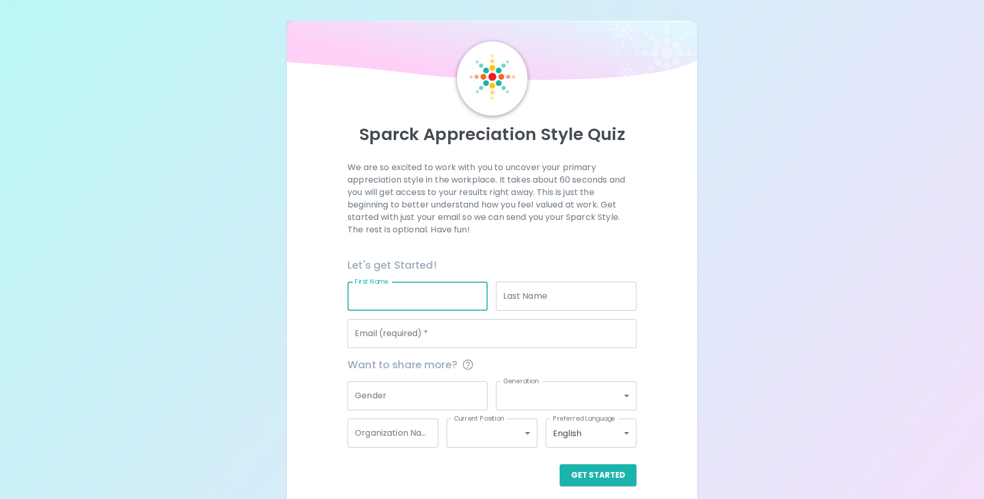
click at [394, 294] on input "First Name" at bounding box center [418, 296] width 140 height 29
type input "[PERSON_NAME]"
type input "Key"
type input "[PERSON_NAME][EMAIL_ADDRESS][DOMAIN_NAME]"
type input "[DEMOGRAPHIC_DATA]"
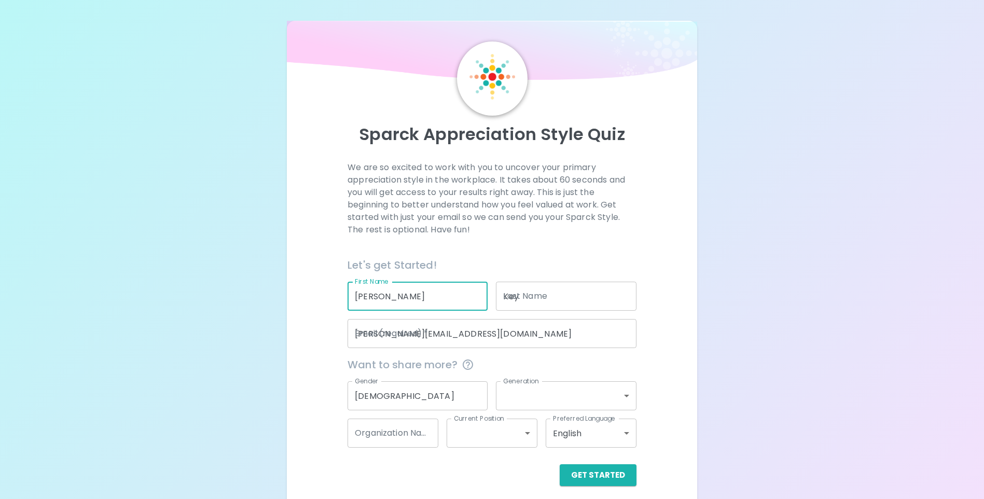
type input "generation_x"
type input "[GEOGRAPHIC_DATA][US_STATE], [PERSON_NAME] Office"
type input "mid_level"
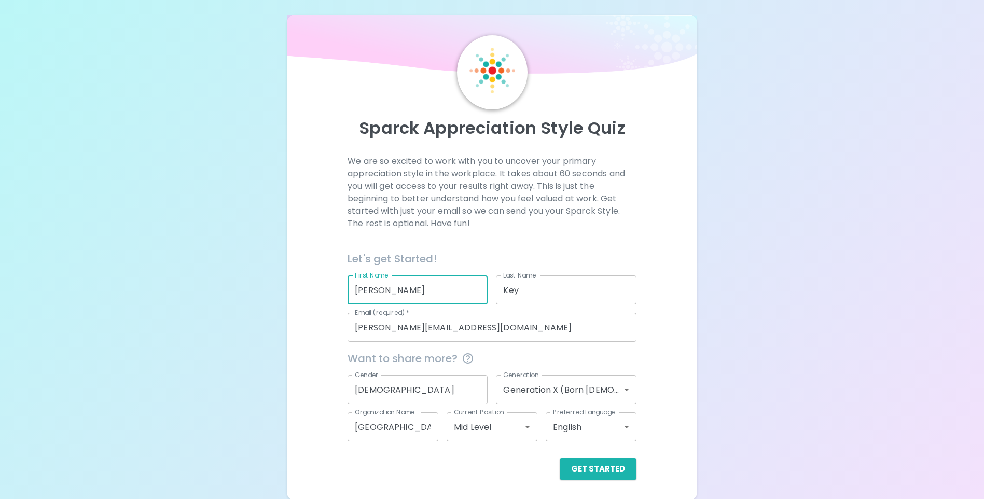
scroll to position [8, 0]
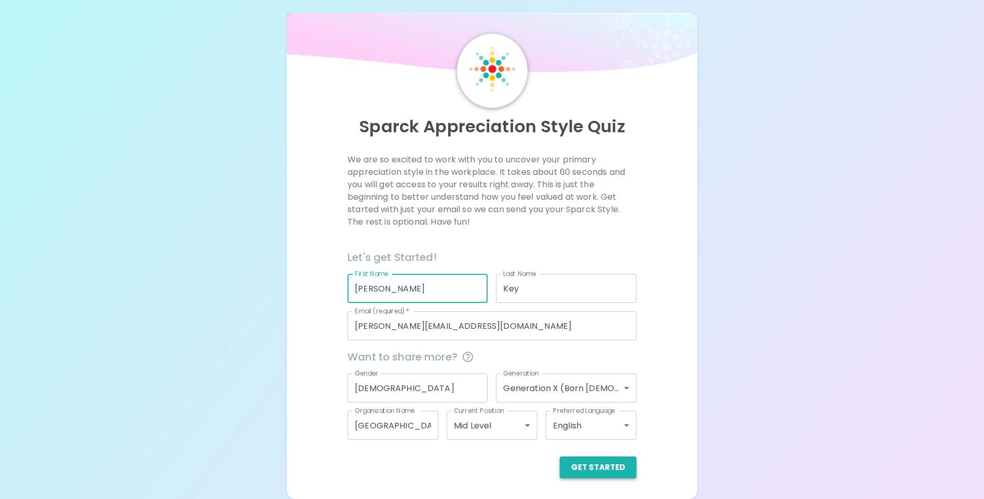
click at [583, 471] on button "Get Started" at bounding box center [598, 467] width 77 height 22
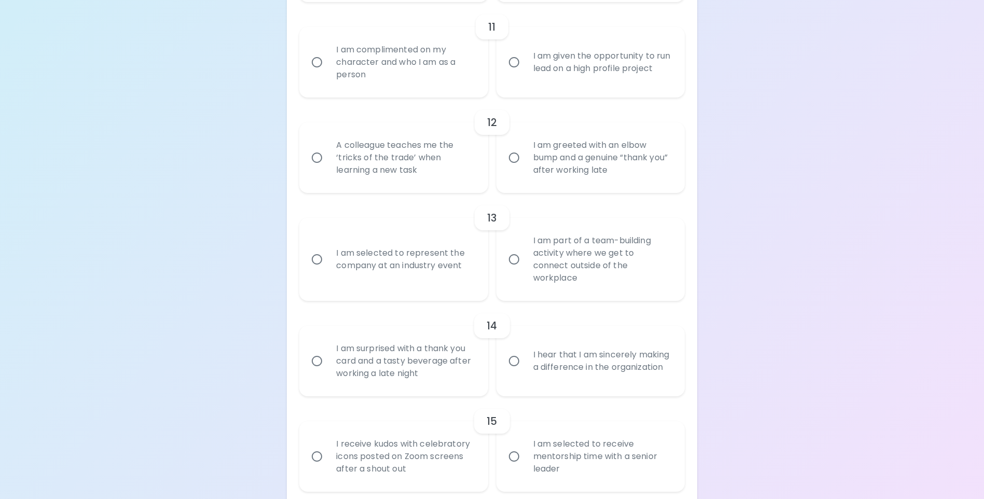
scroll to position [1244, 0]
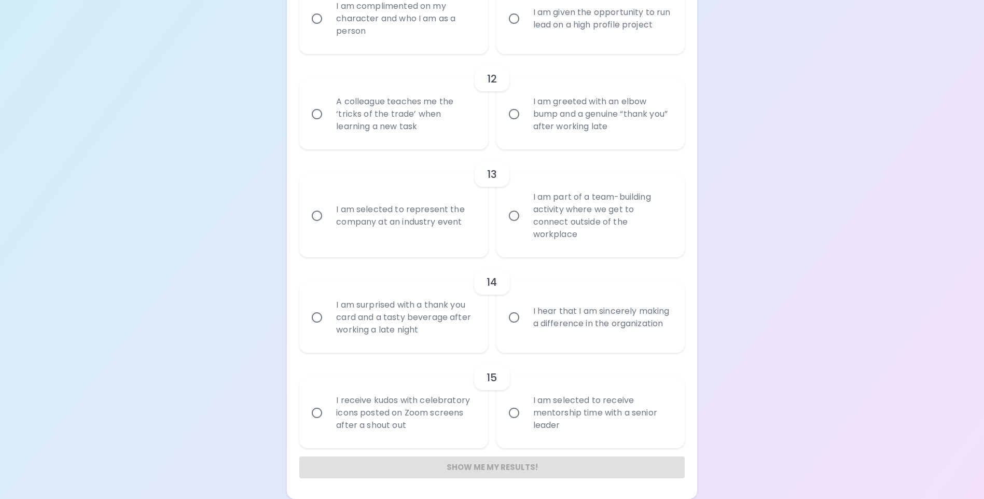
click at [317, 124] on input "A colleague teaches me the ‘tricks of the trade’ when learning a new task" at bounding box center [317, 114] width 22 height 22
radio input "true"
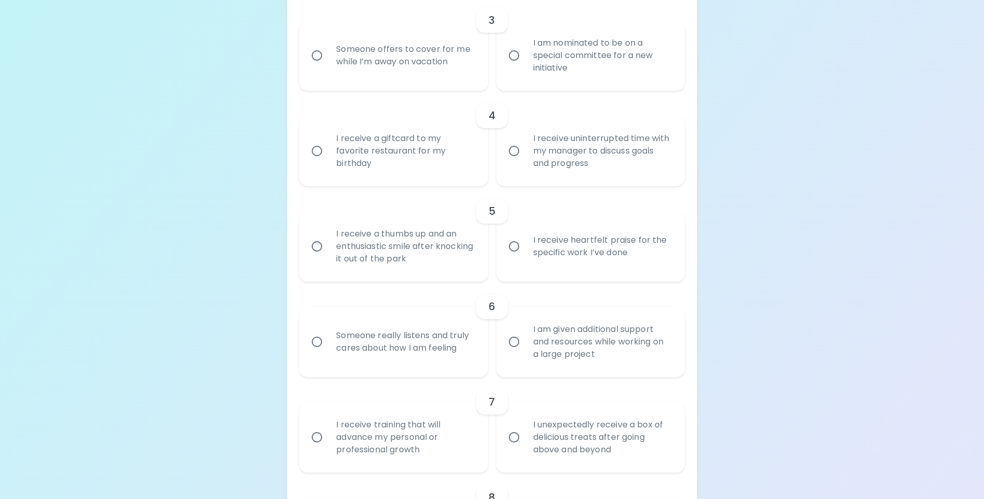
scroll to position [466, 0]
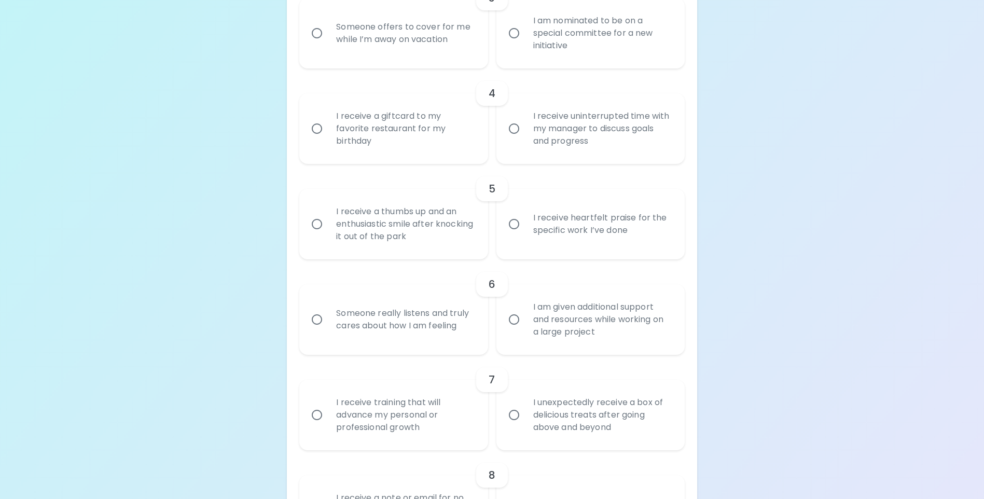
click at [510, 140] on input "I receive uninterrupted time with my manager to discuss goals and progress" at bounding box center [514, 129] width 22 height 22
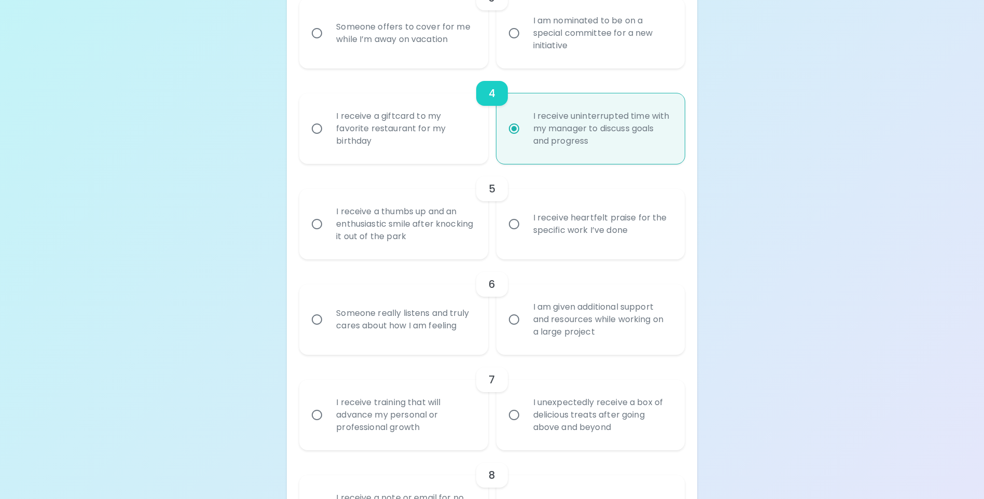
scroll to position [549, 0]
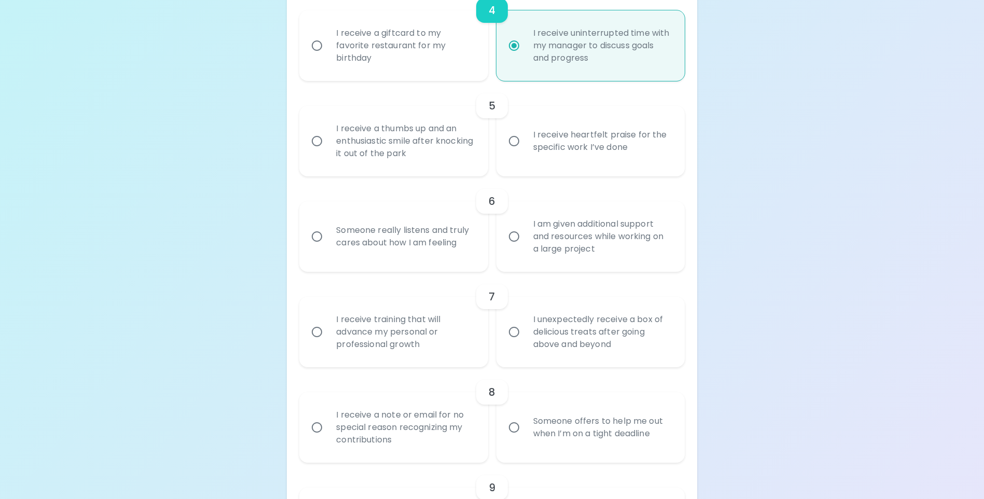
radio input "true"
click at [514, 247] on input "I am given additional support and resources while working on a large project" at bounding box center [514, 237] width 22 height 22
radio input "false"
radio input "true"
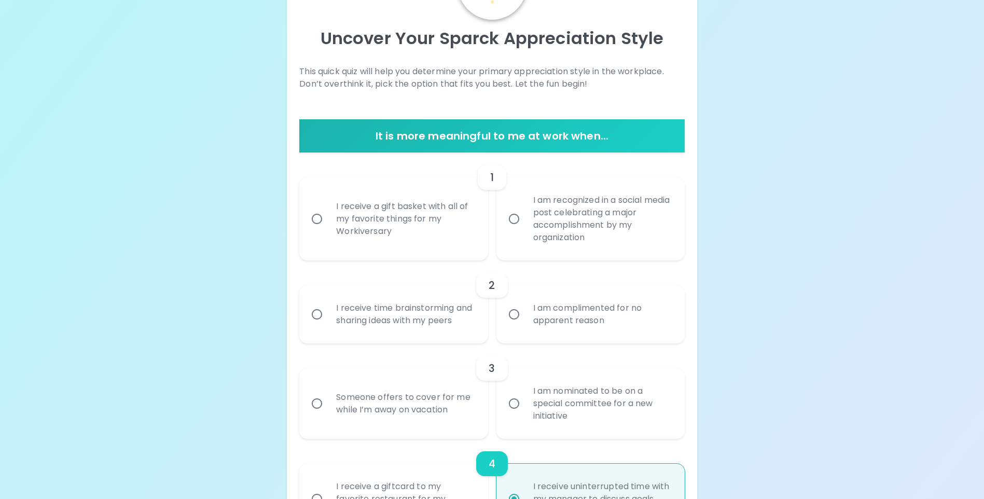
scroll to position [62, 0]
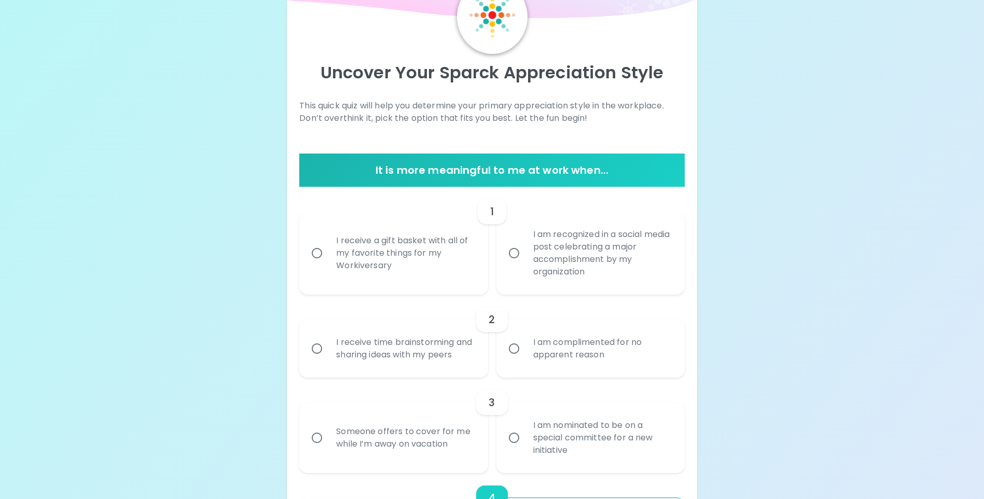
radio input "true"
click at [516, 252] on input "I am recognized in a social media post celebrating a major accomplishment by my…" at bounding box center [514, 253] width 22 height 22
radio input "false"
radio input "true"
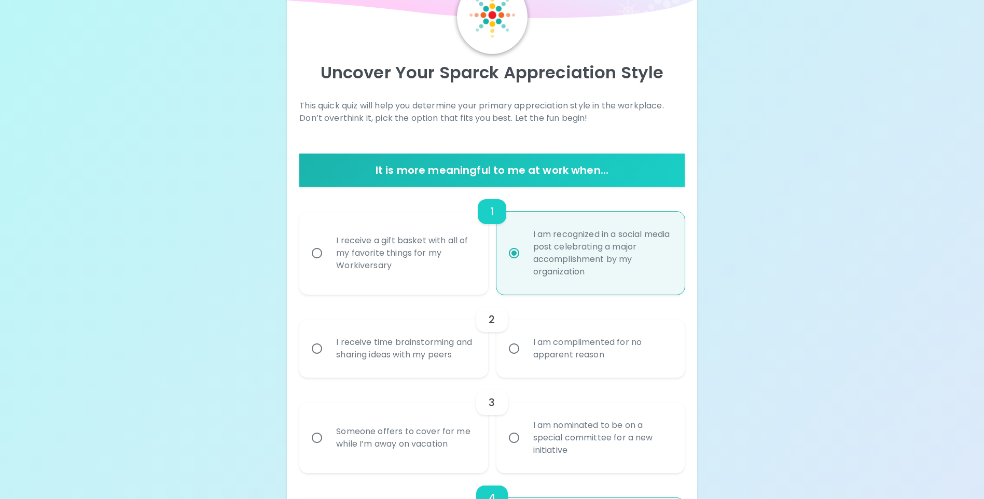
scroll to position [145, 0]
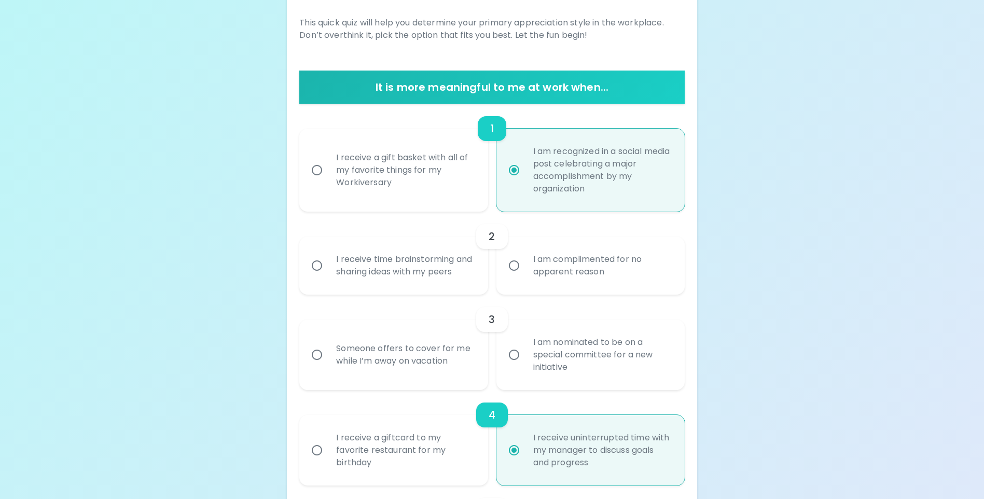
radio input "true"
click at [316, 273] on input "I receive time brainstorming and sharing ideas with my peers" at bounding box center [317, 266] width 22 height 22
radio input "false"
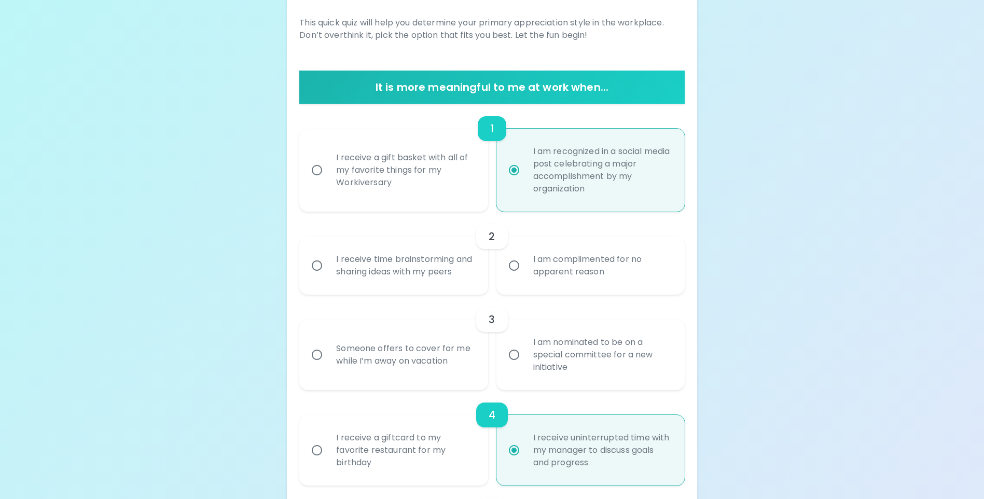
radio input "true"
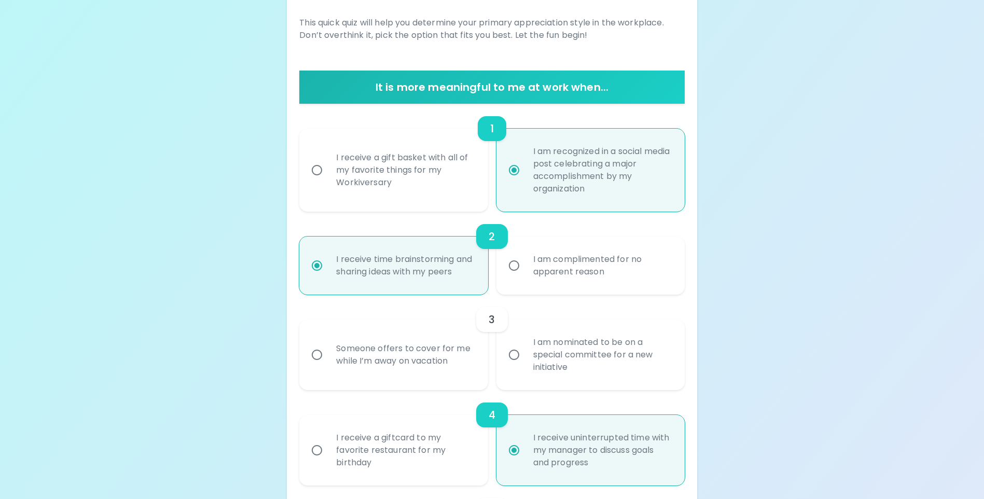
scroll to position [228, 0]
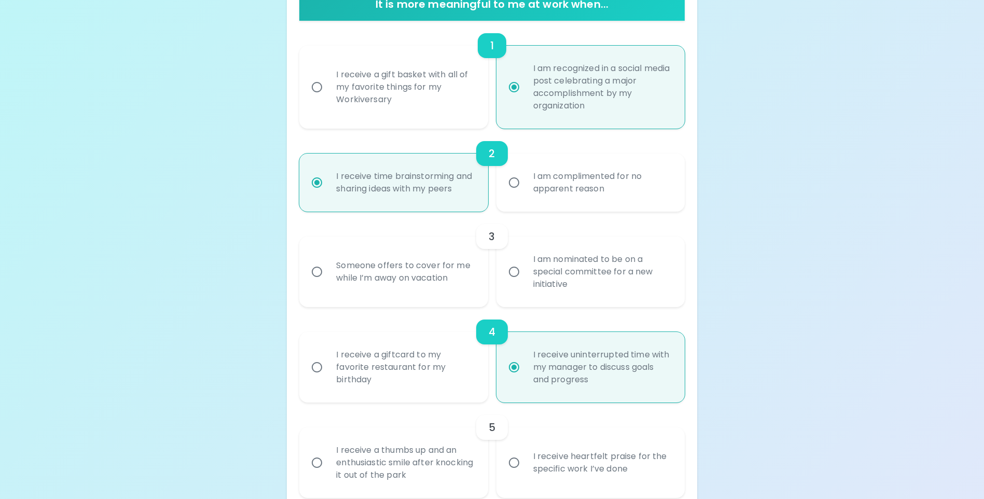
radio input "true"
click at [314, 283] on input "Someone offers to cover for me while I’m away on vacation" at bounding box center [317, 272] width 22 height 22
radio input "false"
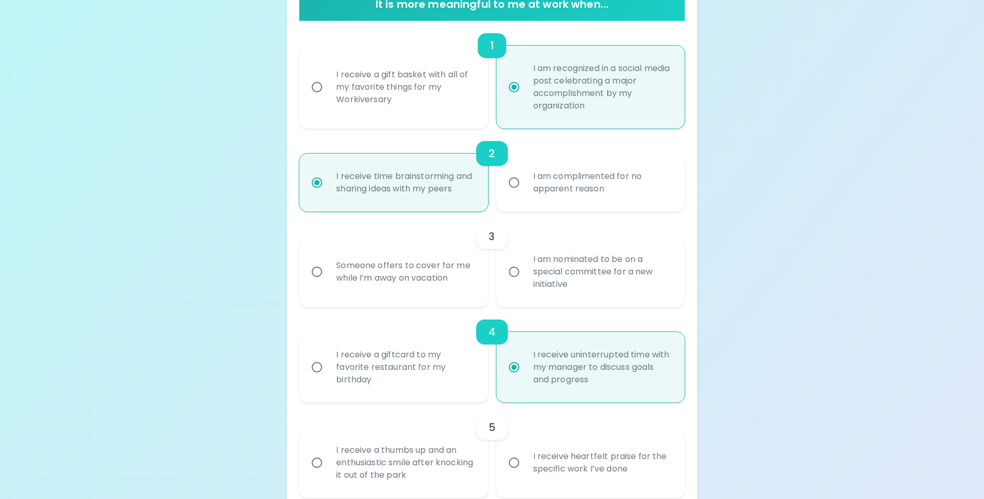
radio input "false"
radio input "true"
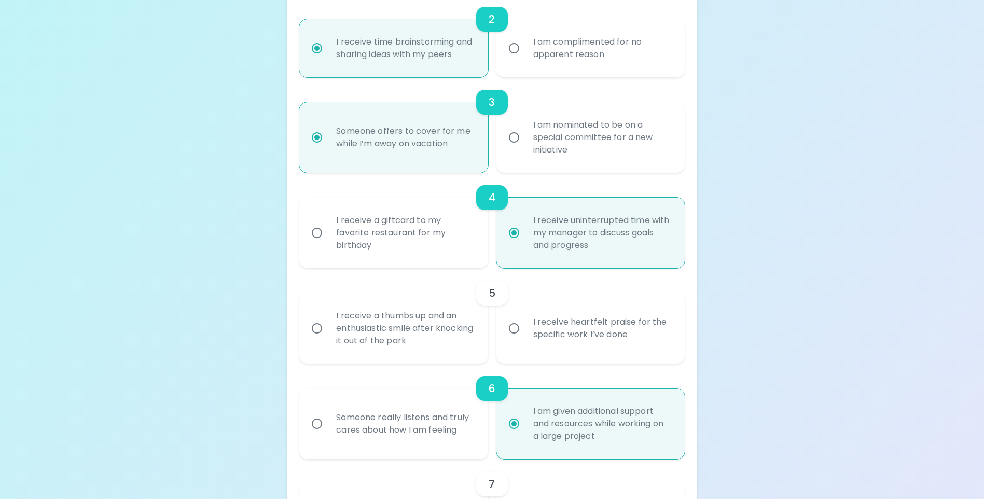
scroll to position [363, 0]
radio input "true"
click at [516, 338] on input "I receive heartfelt praise for the specific work I’ve done" at bounding box center [514, 328] width 22 height 22
radio input "false"
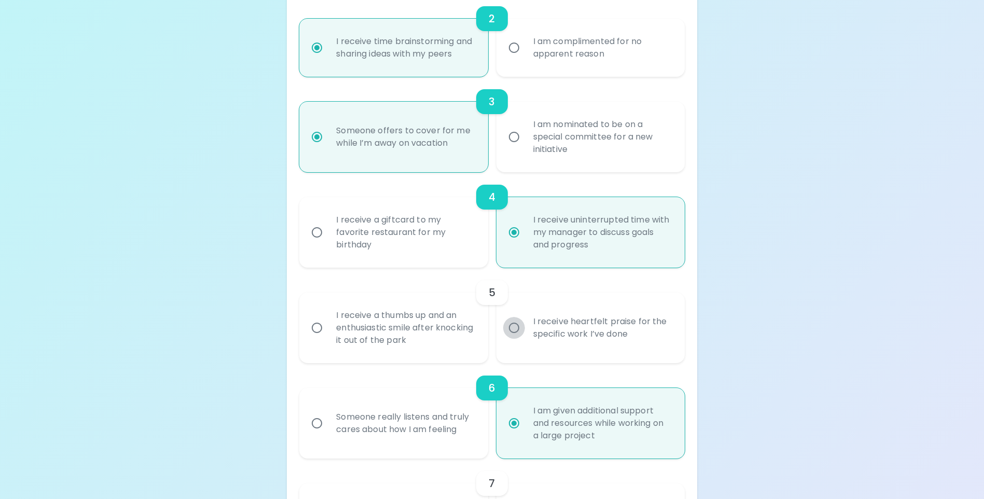
radio input "false"
radio input "true"
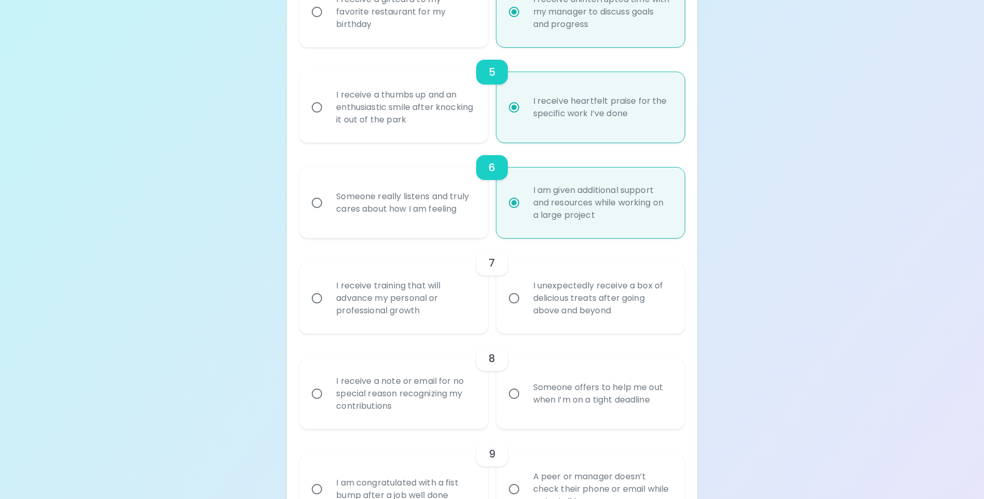
scroll to position [601, 0]
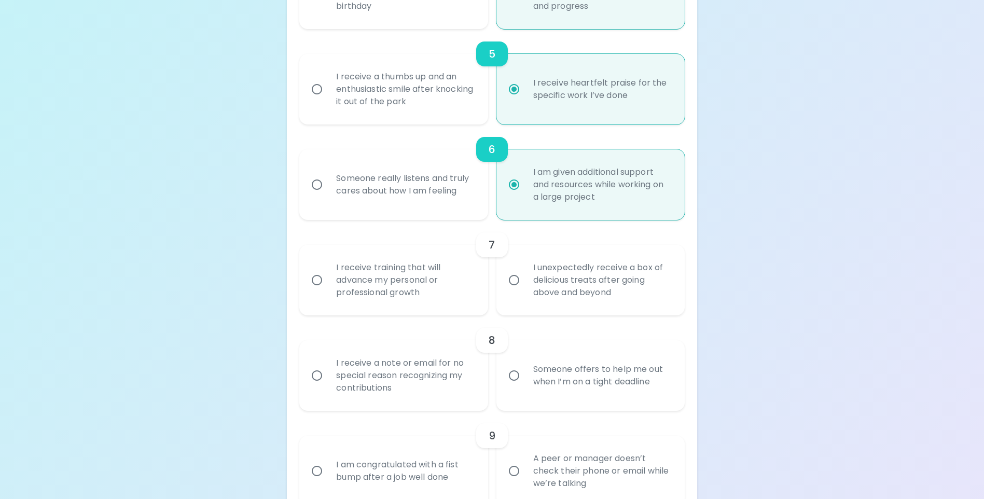
radio input "true"
click at [315, 291] on input "I receive training that will advance my personal or professional growth" at bounding box center [317, 280] width 22 height 22
radio input "false"
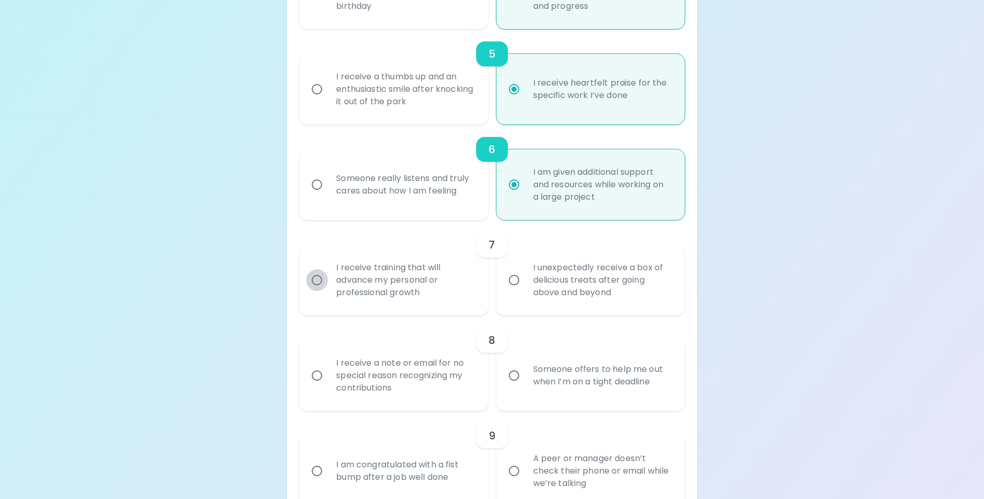
radio input "false"
radio input "true"
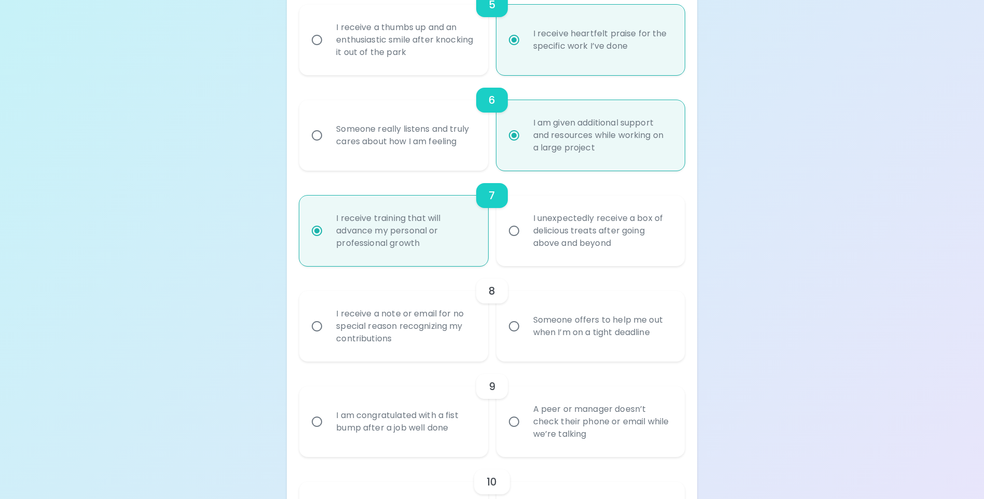
scroll to position [684, 0]
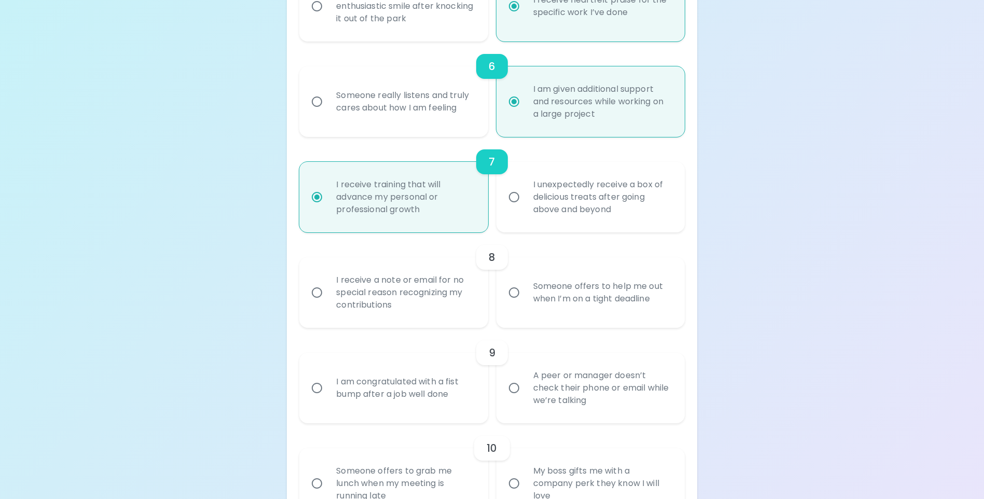
radio input "true"
click at [514, 303] on input "Someone offers to help me out when I’m on a tight deadline" at bounding box center [514, 293] width 22 height 22
radio input "false"
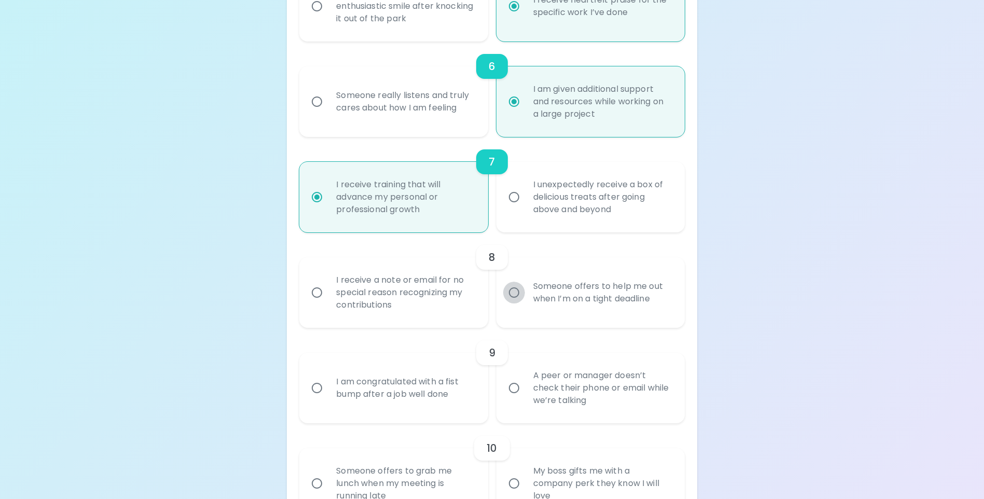
radio input "false"
radio input "true"
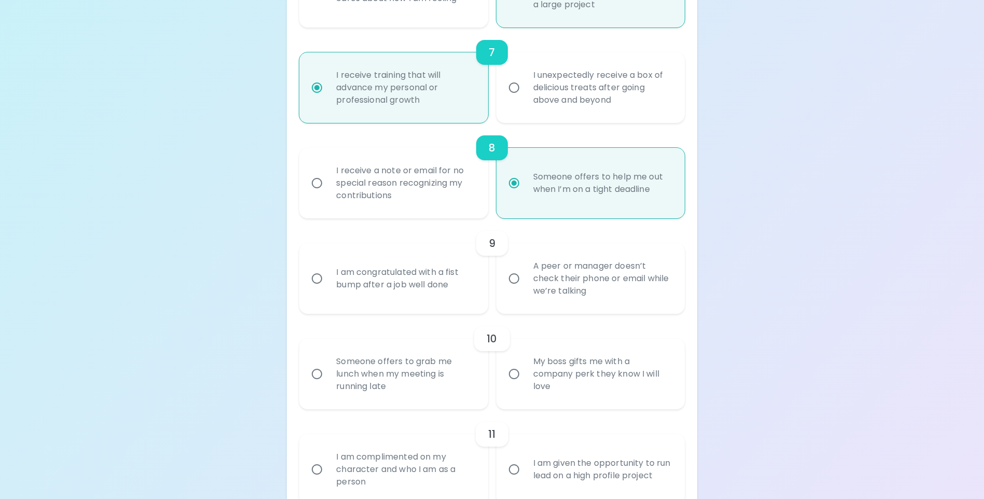
scroll to position [819, 0]
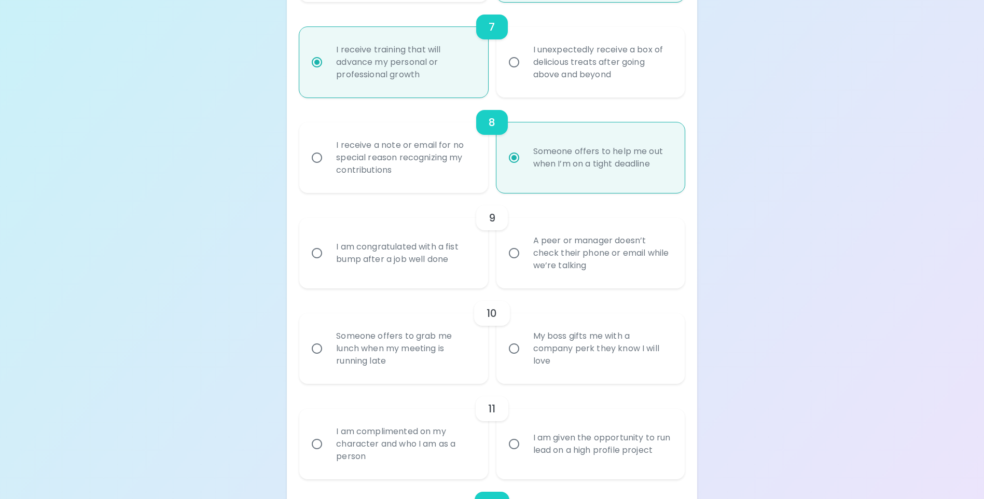
radio input "true"
click at [316, 264] on input "I am congratulated with a fist bump after a job well done" at bounding box center [317, 253] width 22 height 22
radio input "false"
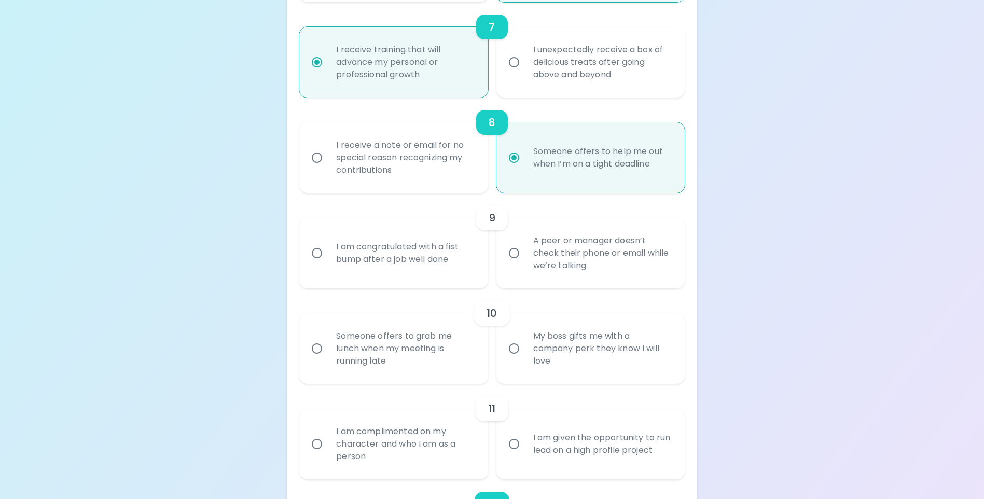
radio input "false"
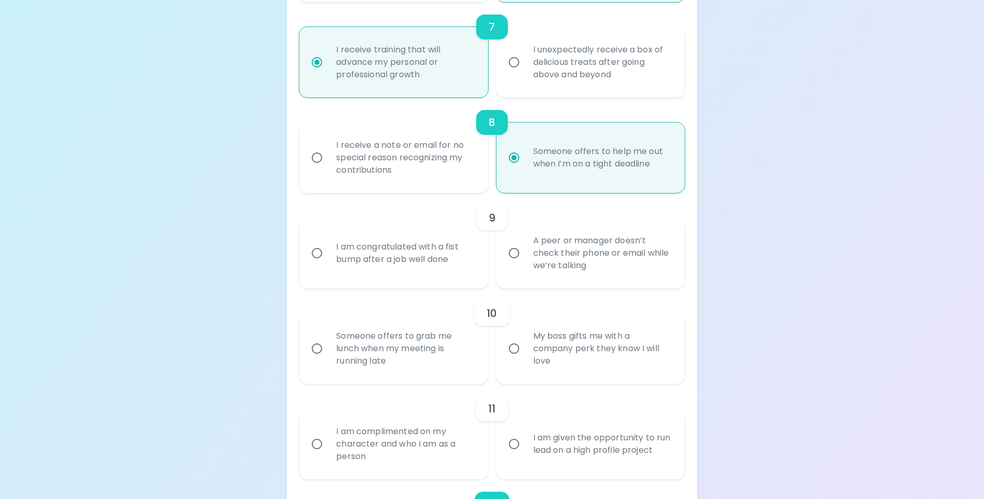
radio input "true"
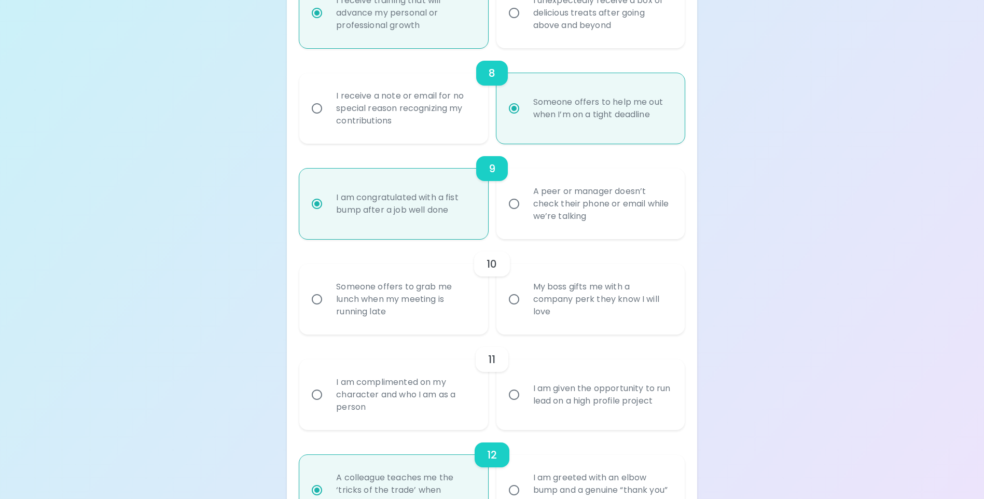
scroll to position [902, 0]
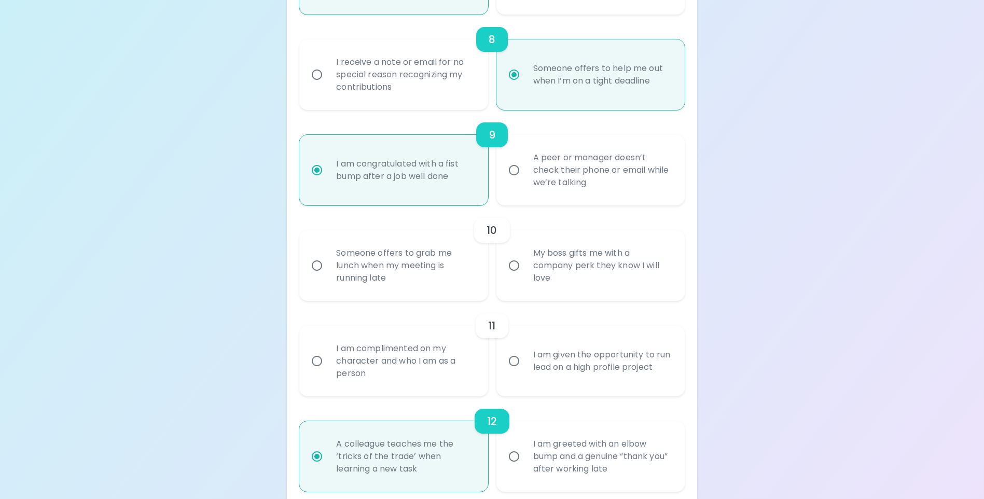
radio input "true"
click at [317, 276] on input "Someone offers to grab me lunch when my meeting is running late" at bounding box center [317, 266] width 22 height 22
radio input "false"
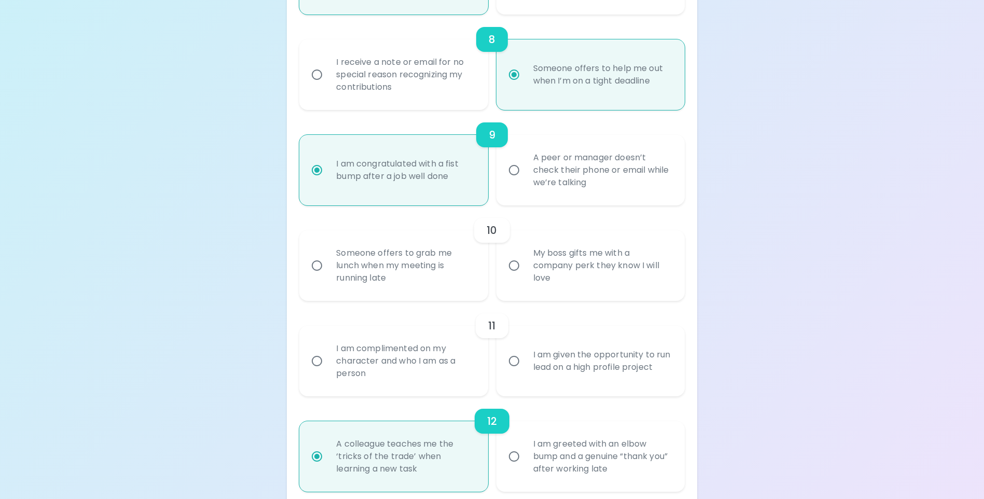
radio input "false"
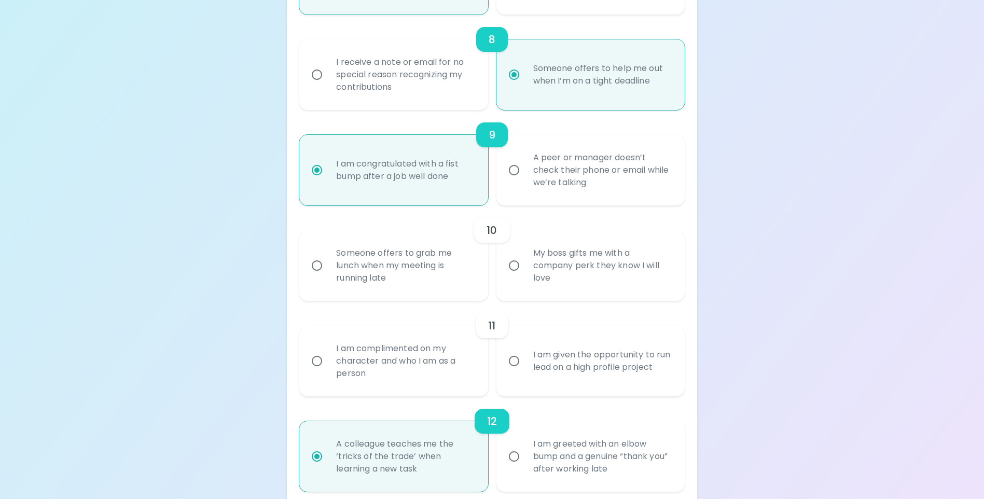
radio input "false"
radio input "true"
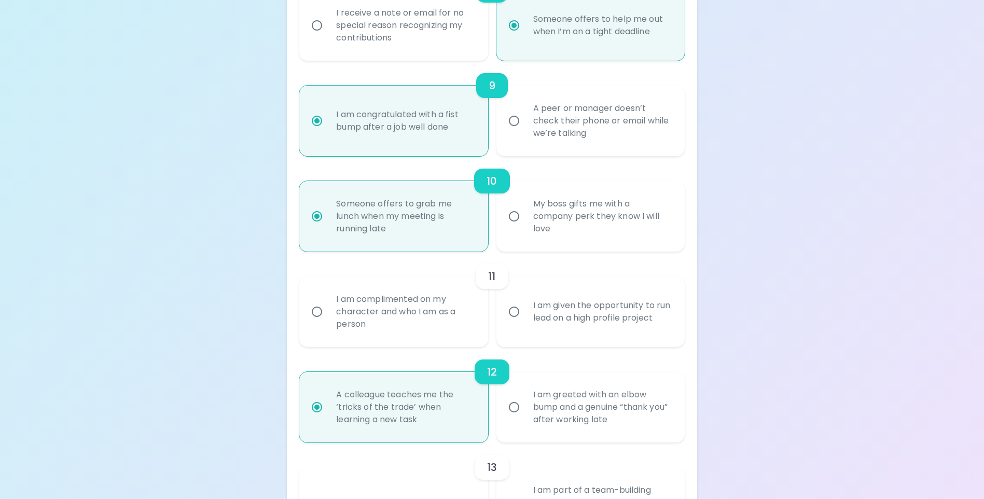
scroll to position [985, 0]
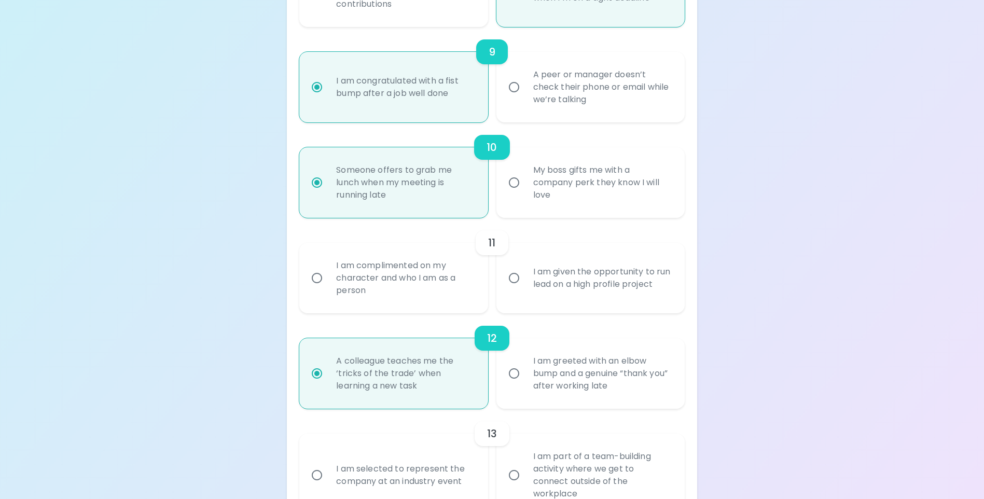
radio input "true"
click at [318, 289] on input "I am complimented on my character and who I am as a person" at bounding box center [317, 278] width 22 height 22
radio input "false"
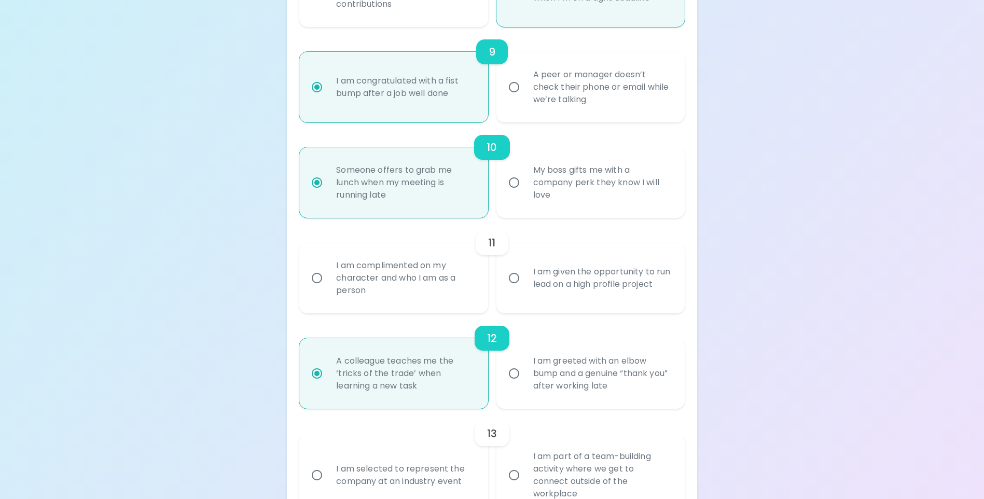
radio input "false"
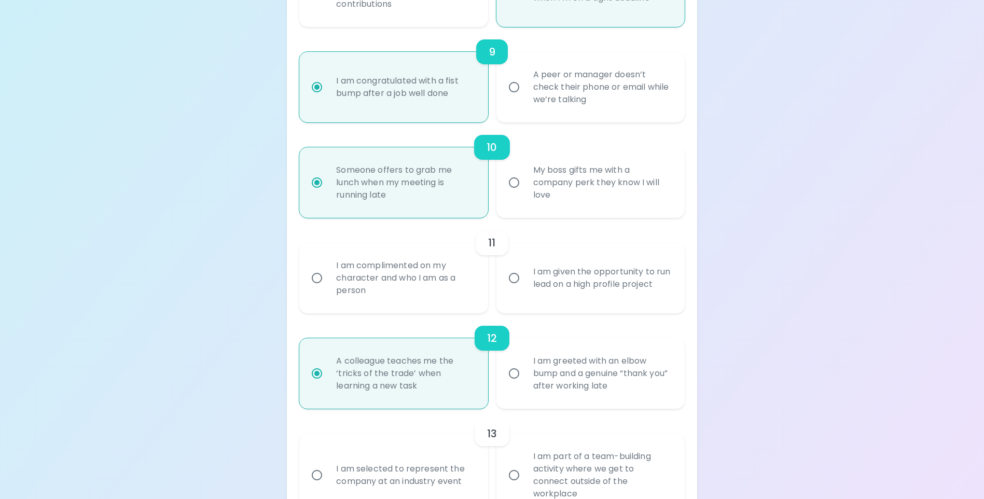
radio input "false"
radio input "true"
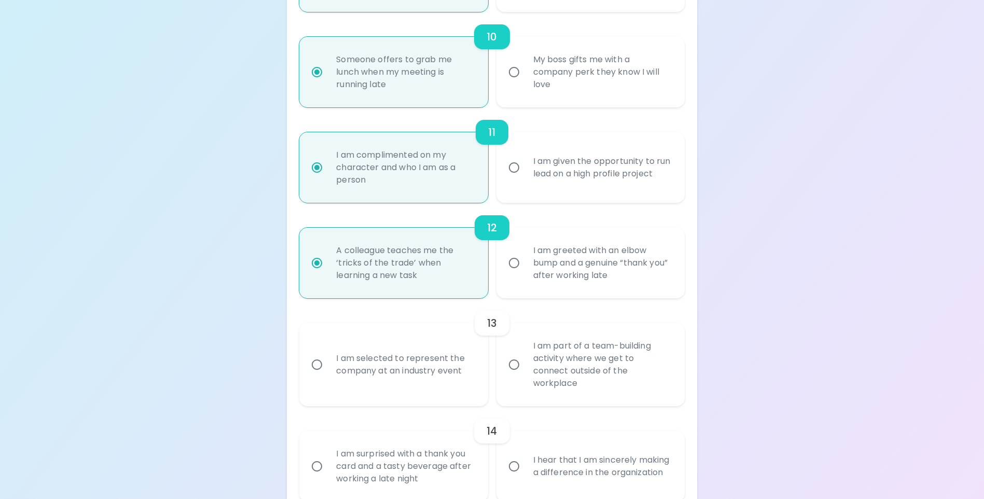
scroll to position [1120, 0]
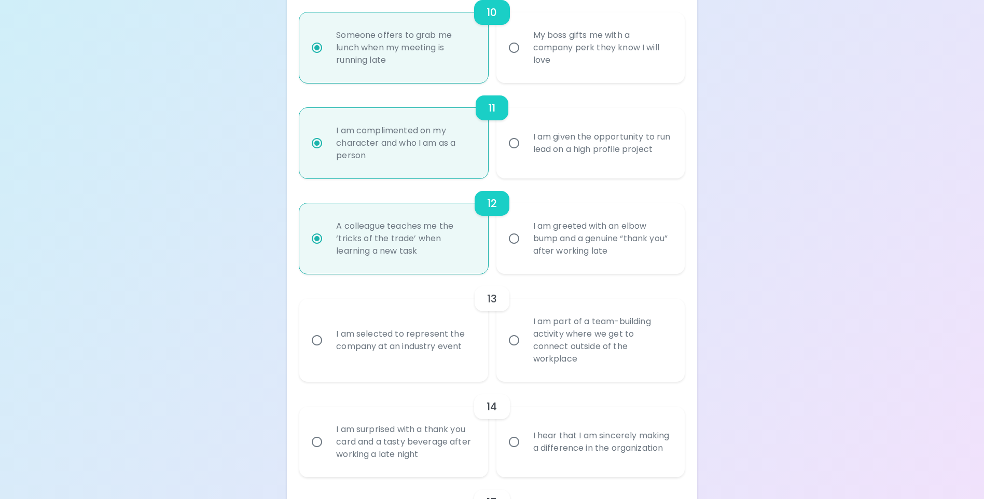
radio input "true"
click at [513, 349] on input "I am part of a team-building activity where we get to connect outside of the wo…" at bounding box center [514, 340] width 22 height 22
radio input "false"
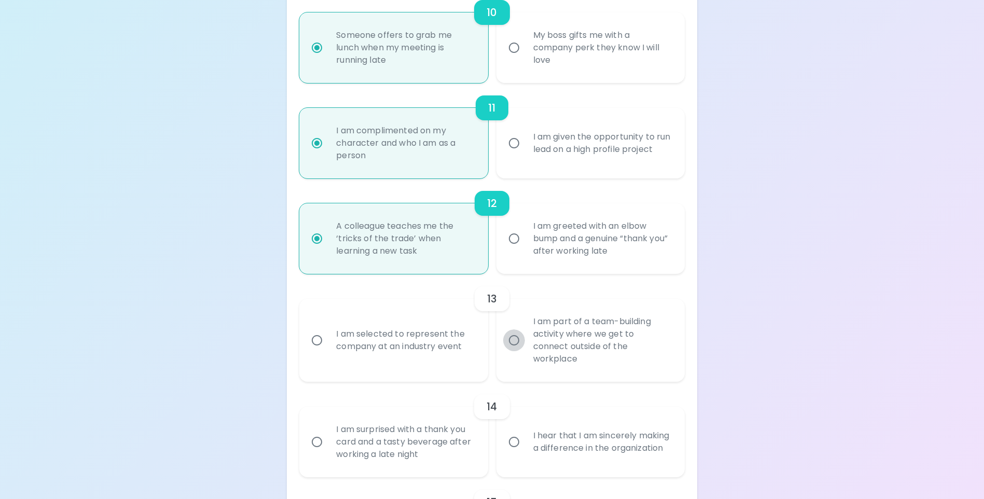
radio input "false"
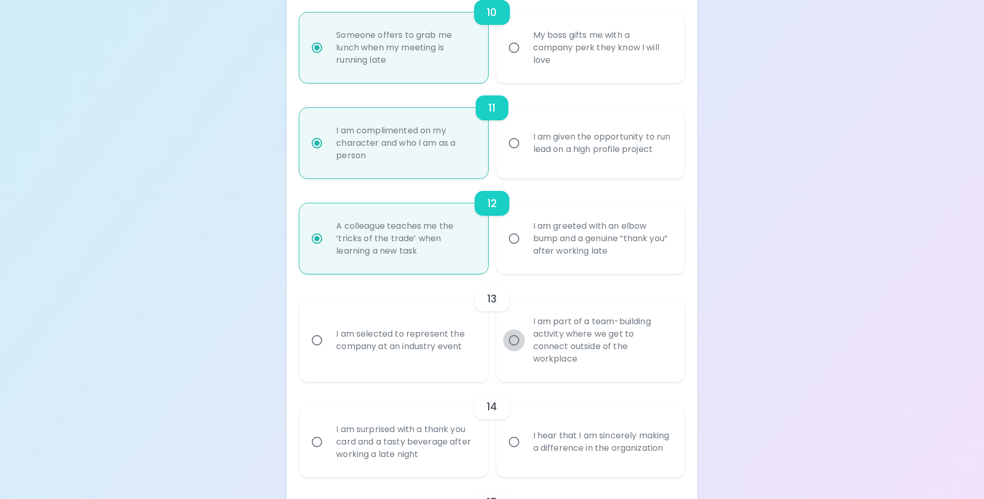
radio input "false"
radio input "true"
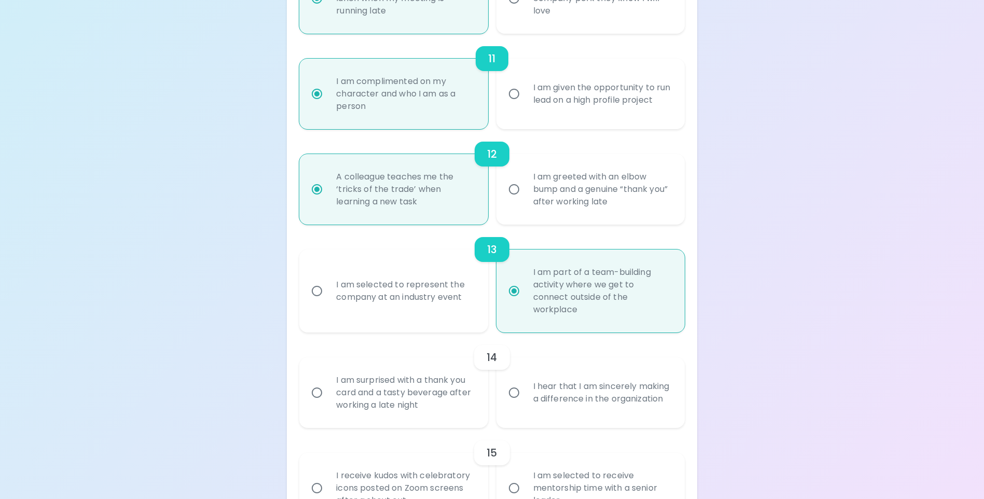
scroll to position [1203, 0]
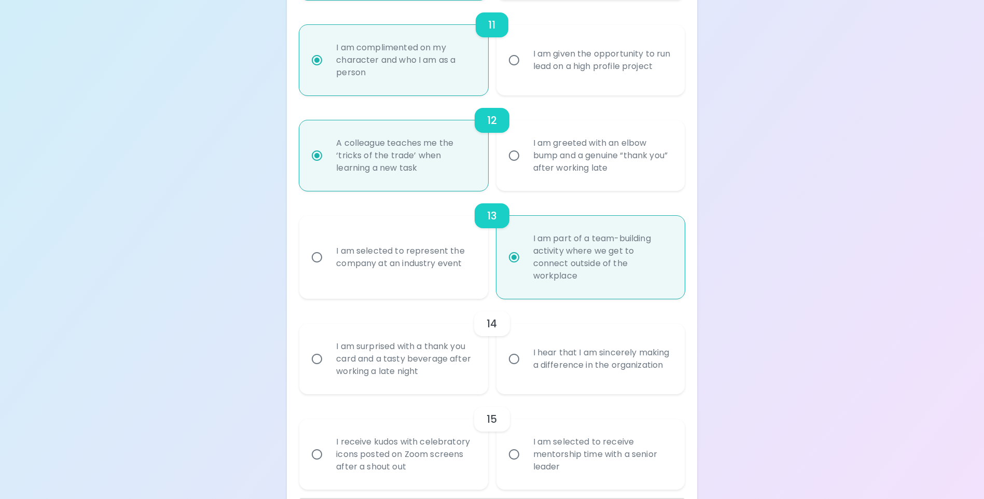
radio input "true"
click at [516, 361] on input "I hear that I am sincerely making a difference in the organization" at bounding box center [514, 359] width 22 height 22
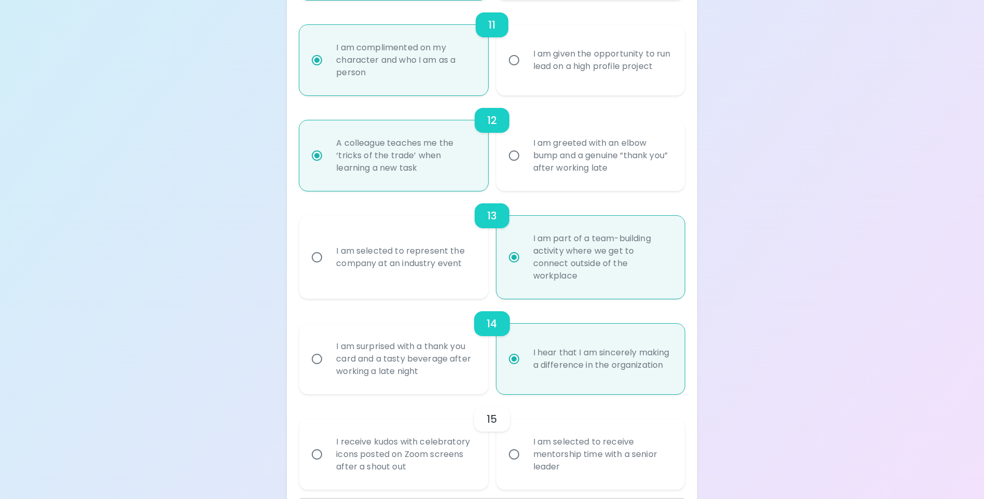
radio input "false"
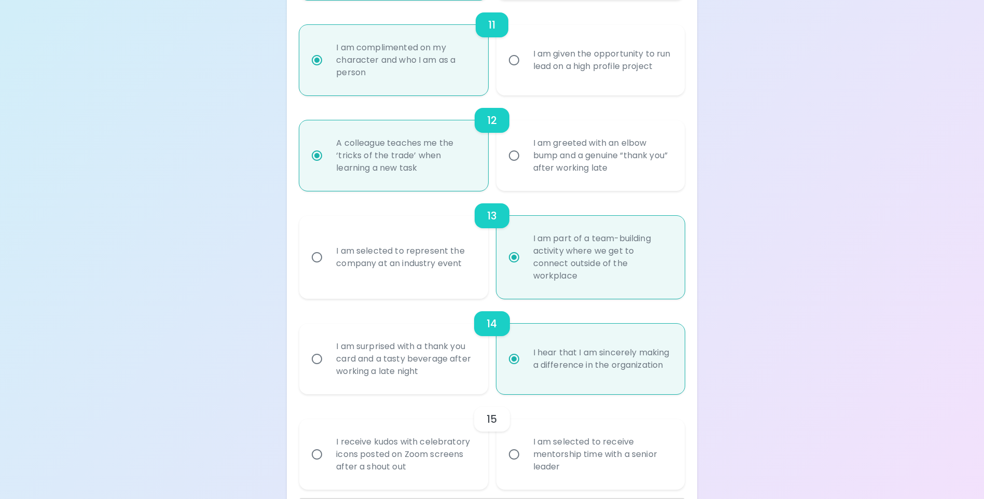
radio input "false"
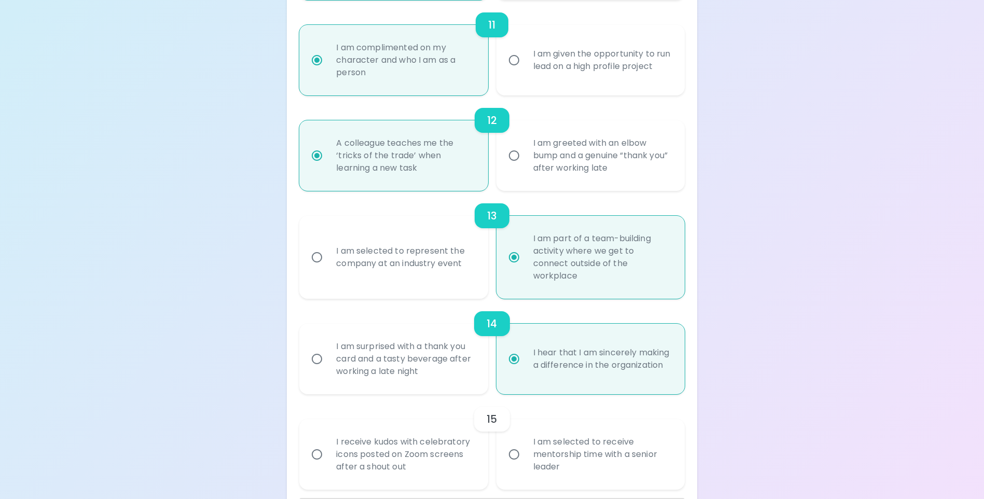
radio input "false"
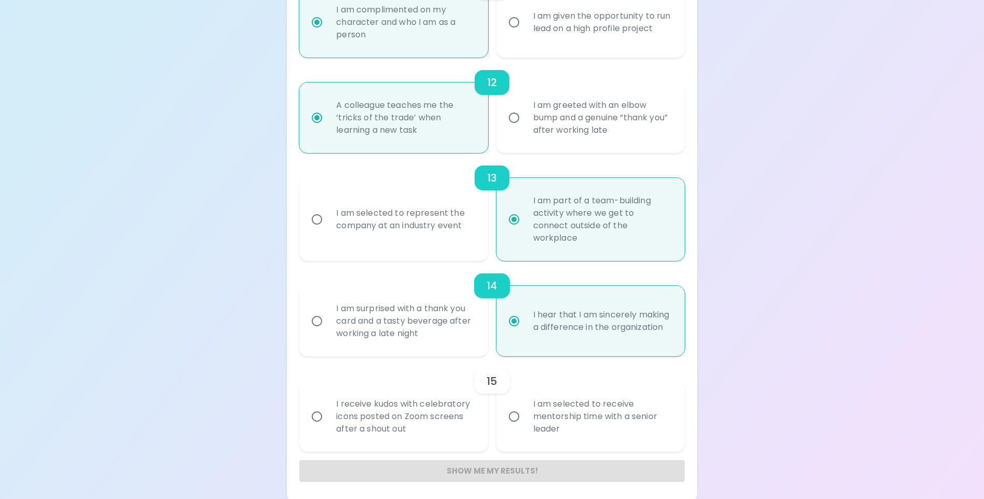
scroll to position [1244, 0]
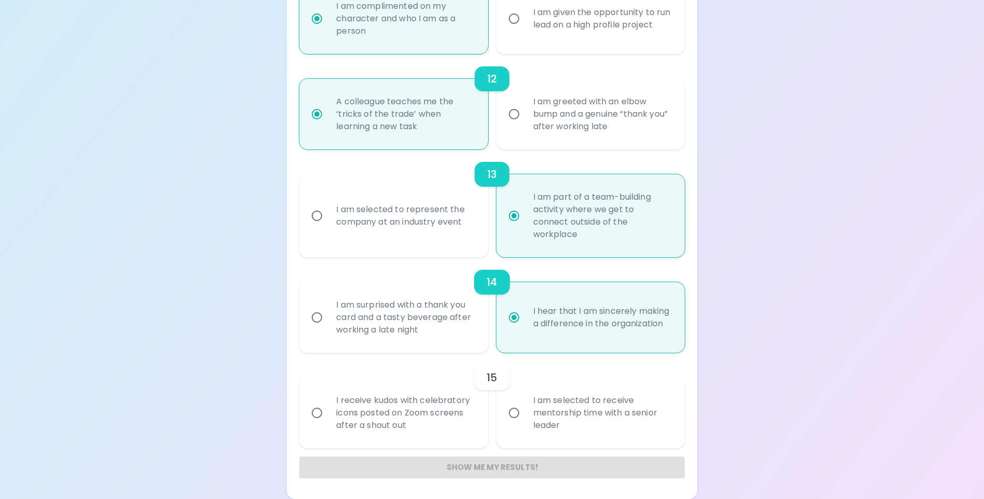
radio input "true"
click at [515, 412] on input "I am selected to receive mentorship time with a senior leader" at bounding box center [514, 413] width 22 height 22
radio input "false"
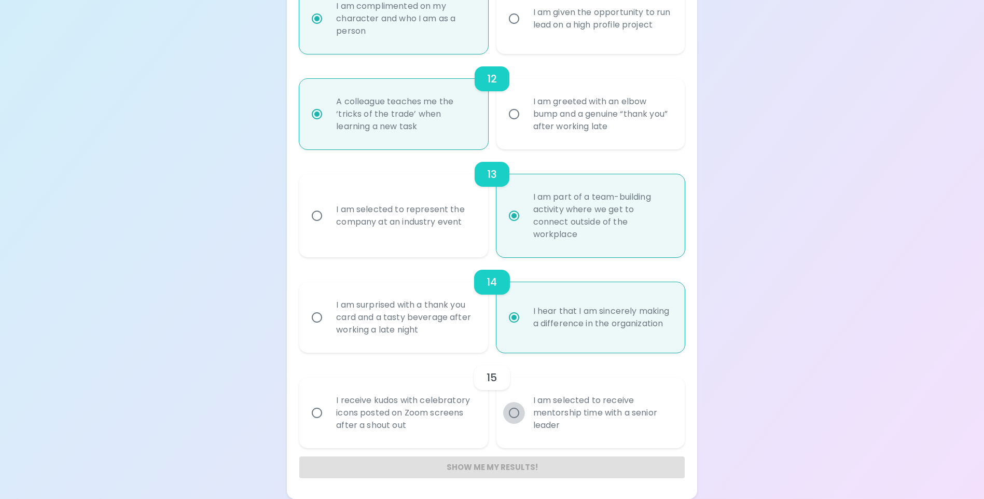
radio input "false"
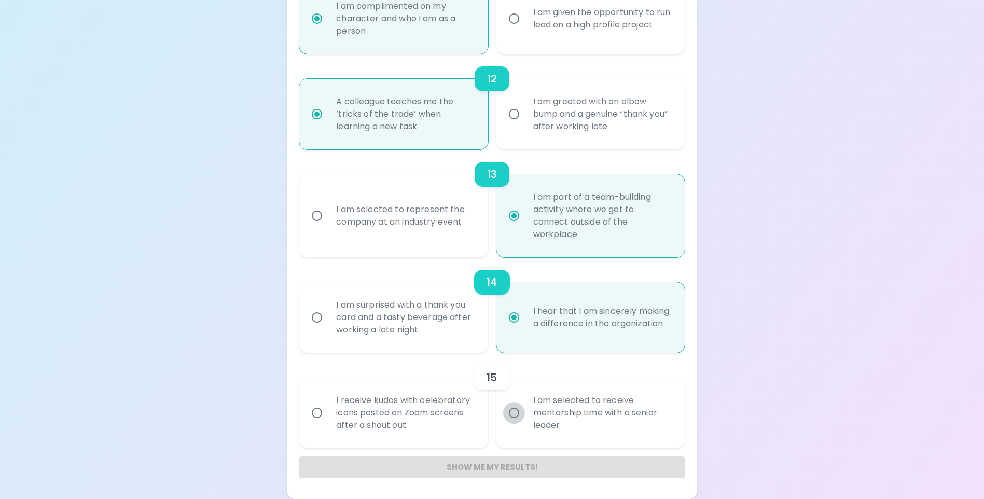
radio input "false"
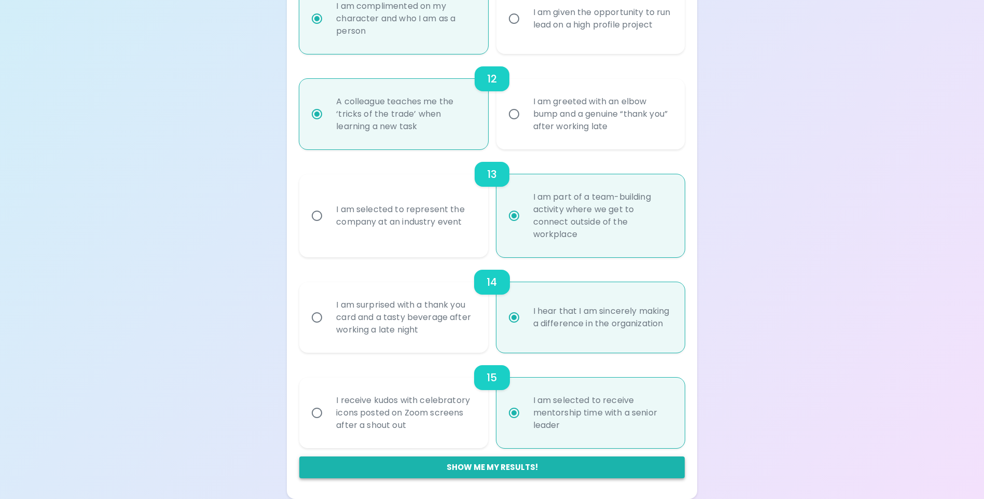
radio input "true"
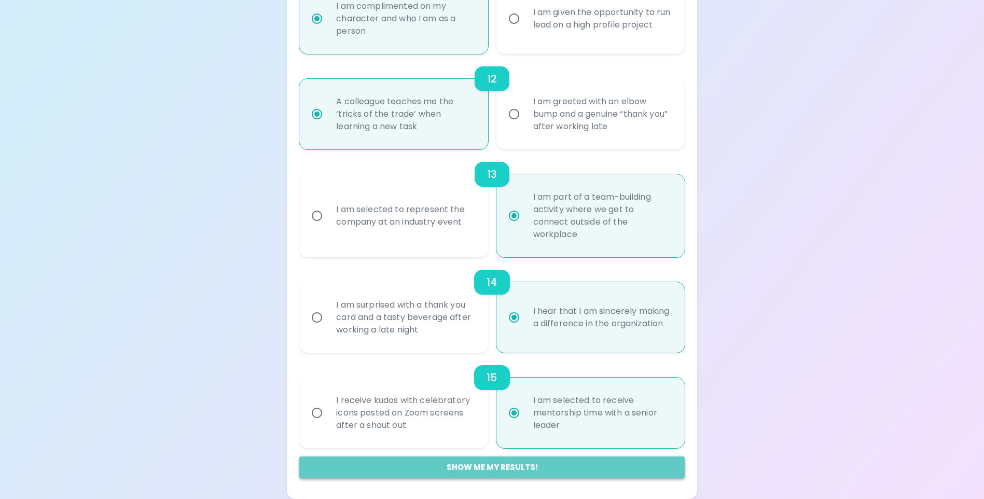
click at [470, 465] on button "Show me my results!" at bounding box center [491, 467] width 385 height 22
radio input "false"
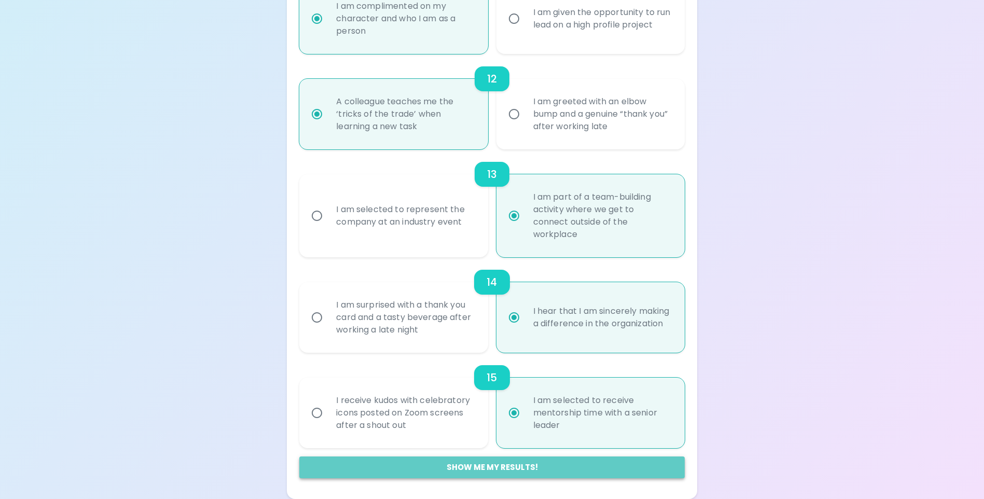
radio input "false"
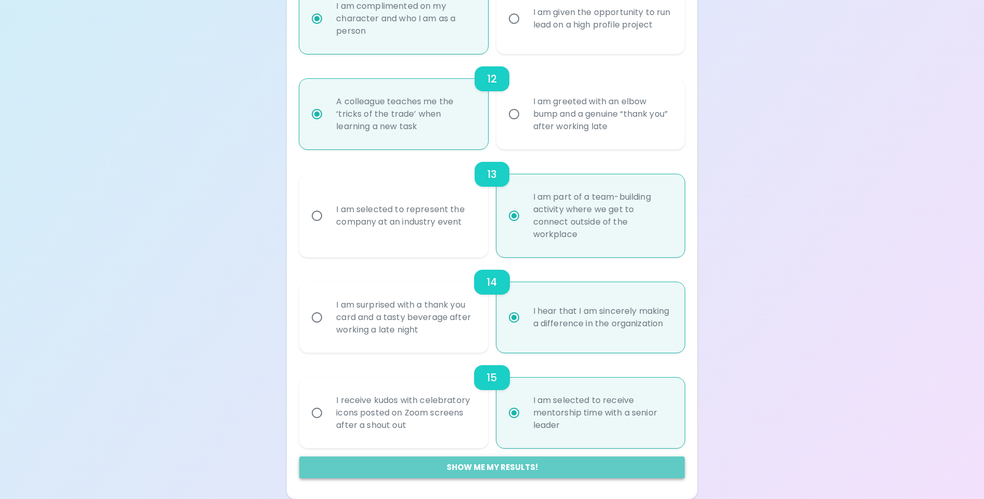
radio input "false"
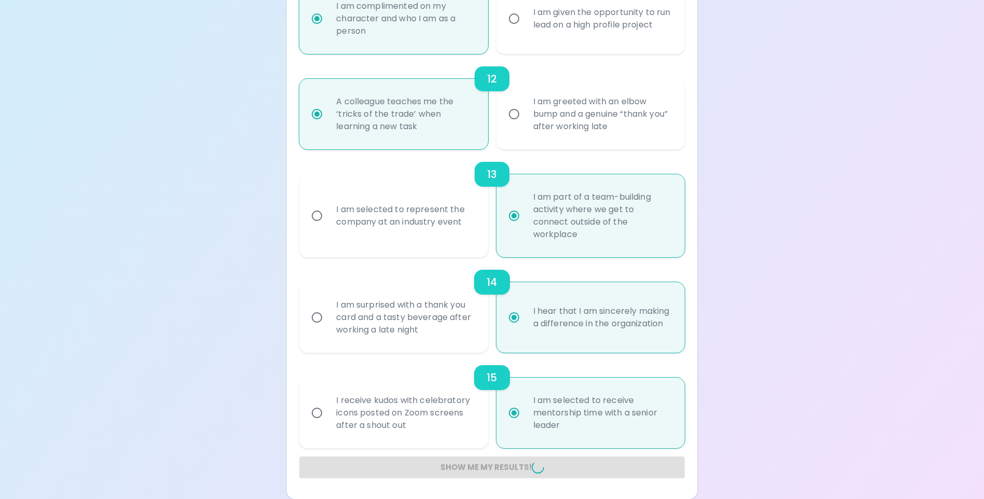
radio input "false"
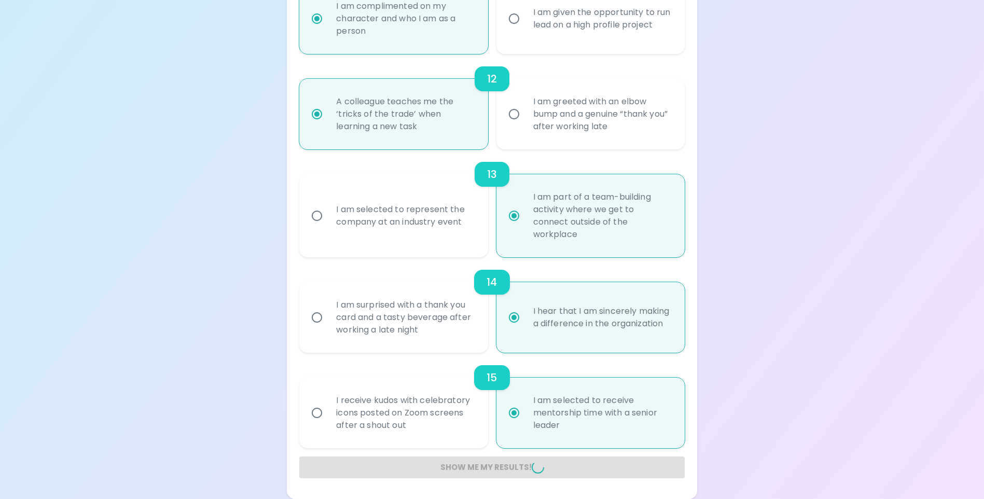
radio input "false"
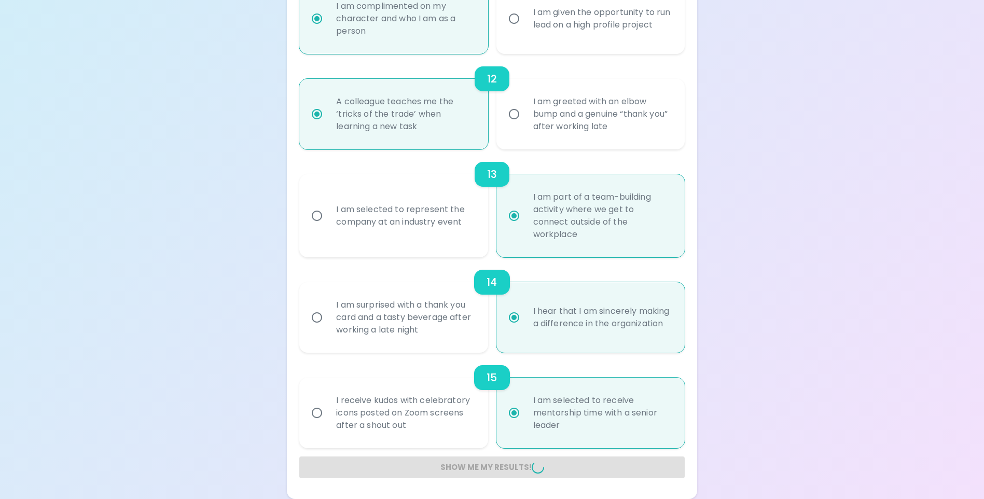
radio input "false"
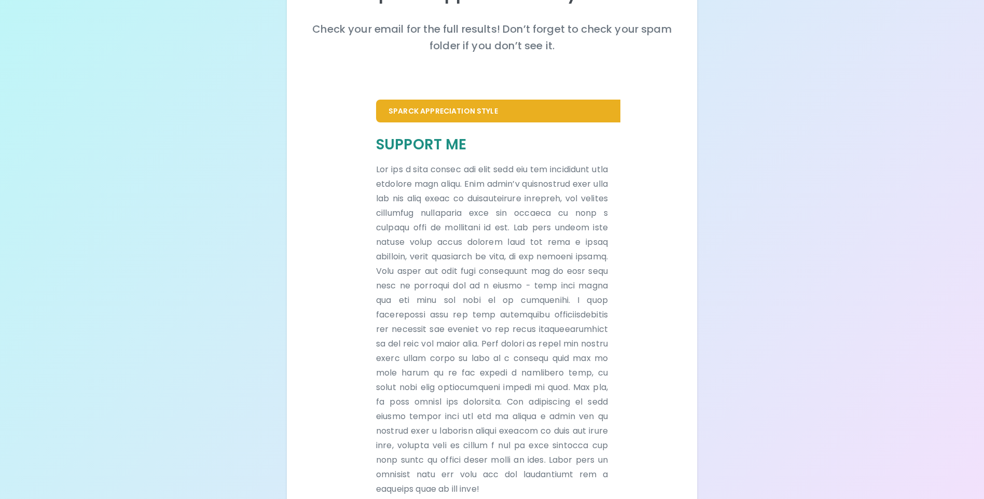
scroll to position [0, 0]
